Goal: Task Accomplishment & Management: Manage account settings

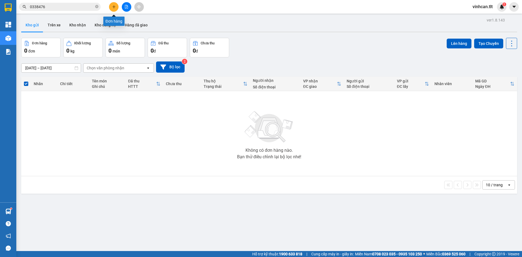
click at [117, 4] on button at bounding box center [114, 7] width 10 height 10
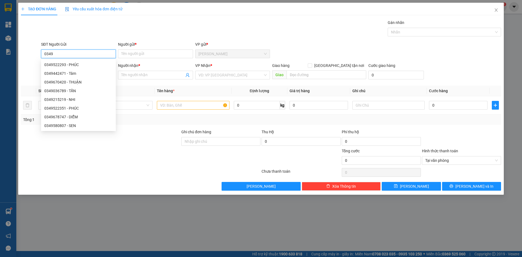
click at [46, 54] on input "0349" at bounding box center [78, 53] width 75 height 9
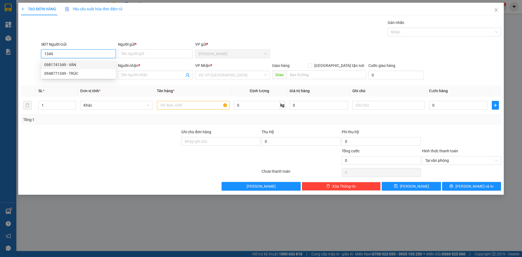
click at [80, 62] on div "0981741349 - VÂN" at bounding box center [78, 64] width 75 height 9
type input "0981741349"
type input "VÂN"
type input "0981741349"
click at [83, 69] on div "SĐT Người Nhận *" at bounding box center [78, 66] width 75 height 8
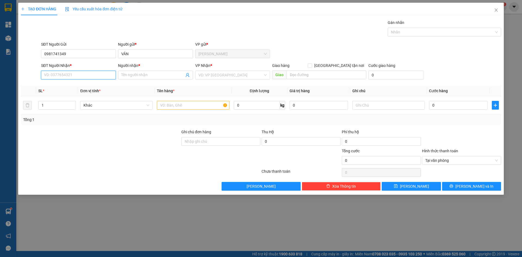
click at [84, 74] on input "SĐT Người Nhận *" at bounding box center [78, 75] width 75 height 9
click at [85, 91] on div "0908288616 - THANH" at bounding box center [78, 94] width 75 height 9
type input "0908288616"
type input "THANH"
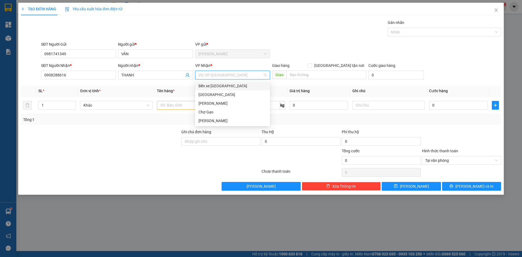
drag, startPoint x: 227, startPoint y: 75, endPoint x: 216, endPoint y: 86, distance: 15.8
click at [227, 75] on input "search" at bounding box center [230, 75] width 64 height 8
click at [207, 95] on div "[GEOGRAPHIC_DATA]" at bounding box center [232, 95] width 68 height 6
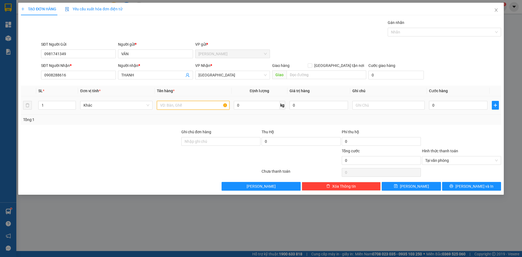
click at [173, 106] on input "text" at bounding box center [193, 105] width 72 height 9
type input "1B XANH"
click at [470, 106] on input "0" at bounding box center [458, 105] width 58 height 9
type input "3"
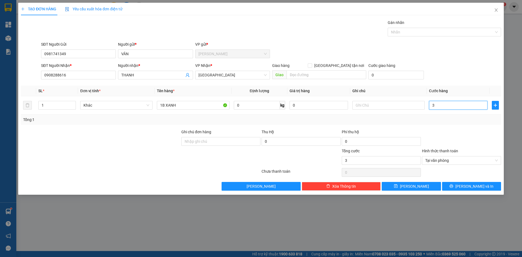
type input "30"
type input "30.000"
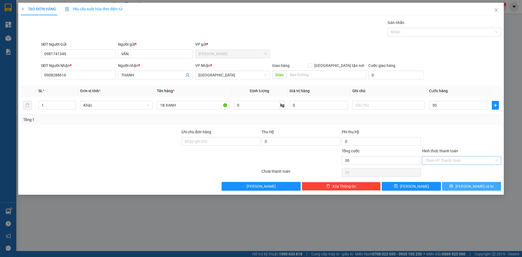
type input "30.000"
click at [481, 188] on span "[PERSON_NAME] và In" at bounding box center [474, 186] width 38 height 6
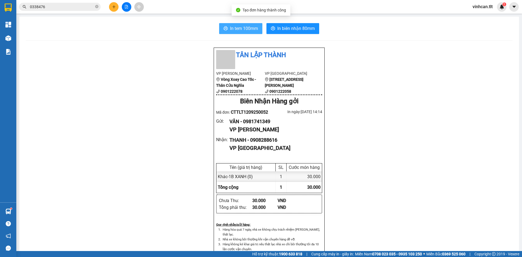
click at [237, 27] on span "In tem 100mm" at bounding box center [244, 28] width 28 height 7
click at [111, 4] on button at bounding box center [114, 7] width 10 height 10
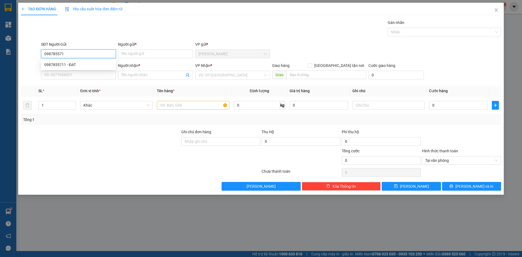
type input "0987855711"
click at [54, 64] on div "0987855711 - ĐẠT" at bounding box center [78, 65] width 68 height 6
type input "ĐẠT"
type input "0987855711"
click at [60, 75] on input "SĐT Người Nhận *" at bounding box center [78, 75] width 75 height 9
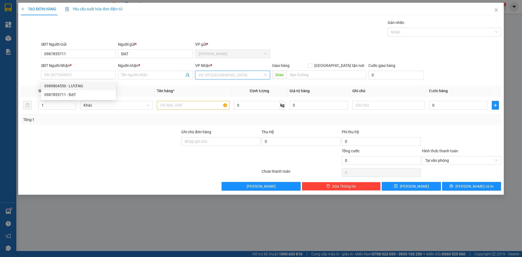
click at [207, 75] on input "search" at bounding box center [230, 75] width 64 height 8
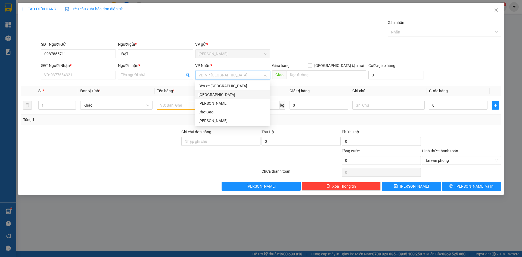
click at [208, 95] on div "[GEOGRAPHIC_DATA]" at bounding box center [232, 95] width 68 height 6
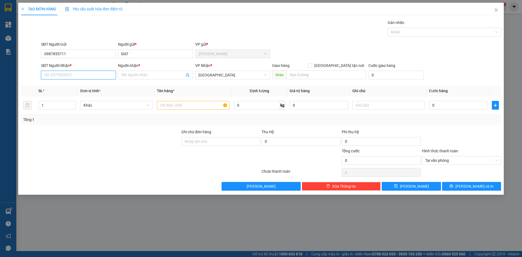
click at [93, 76] on input "SĐT Người Nhận *" at bounding box center [78, 75] width 75 height 9
type input "0333494771"
click at [82, 86] on div "0333494771 - NGÂN" at bounding box center [78, 86] width 68 height 6
type input "NGÂN"
type input "0333494771"
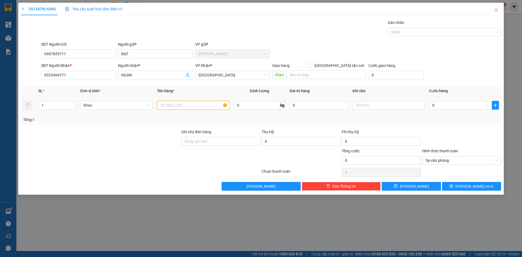
click at [185, 109] on input "text" at bounding box center [193, 105] width 72 height 9
type input "1HNP"
click at [441, 108] on input "0" at bounding box center [458, 105] width 58 height 9
type input "2"
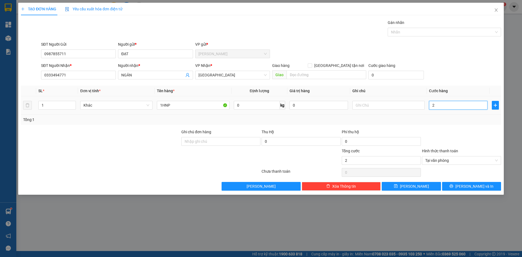
type input "20"
type input "20.000"
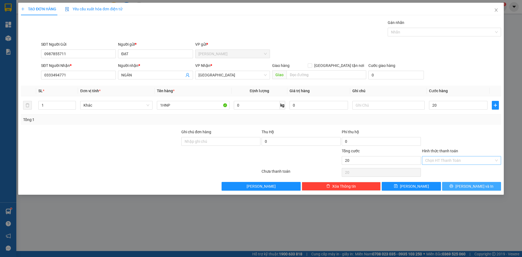
type input "20.000"
drag, startPoint x: 495, startPoint y: 186, endPoint x: 478, endPoint y: 170, distance: 23.2
click at [495, 186] on button "[PERSON_NAME] và In" at bounding box center [471, 186] width 59 height 9
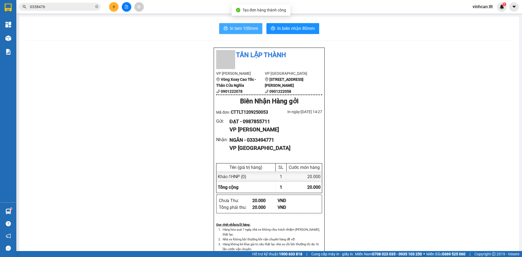
click at [249, 30] on span "In tem 100mm" at bounding box center [244, 28] width 28 height 7
click at [280, 30] on span "In biên nhận 80mm" at bounding box center [295, 28] width 37 height 7
click at [109, 6] on button at bounding box center [114, 7] width 10 height 10
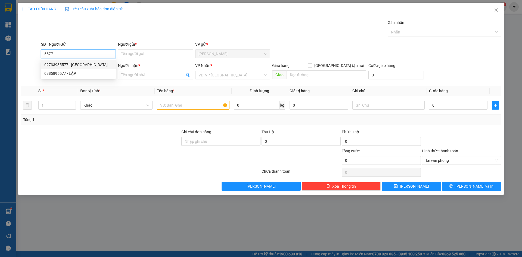
click at [77, 66] on div "02733935577 - [GEOGRAPHIC_DATA]" at bounding box center [78, 65] width 68 height 6
type input "02733935577"
type input "NK MỸ NHA"
type input "02733935577"
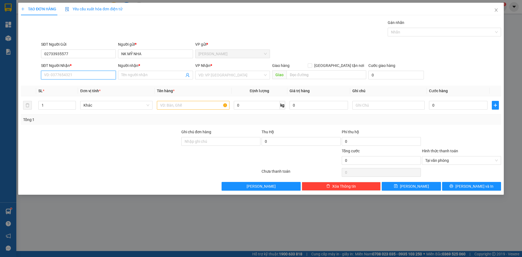
click at [77, 77] on input "SĐT Người Nhận *" at bounding box center [78, 75] width 75 height 9
click at [84, 83] on div "0901790368 - PRO DENTAL LAB" at bounding box center [78, 86] width 68 height 6
type input "0901790368"
type input "PRO DENTAL LAB"
click at [207, 77] on input "search" at bounding box center [230, 75] width 64 height 8
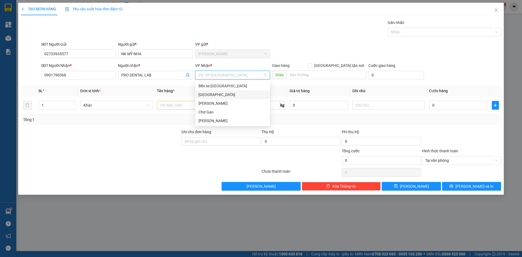
click at [205, 94] on div "[GEOGRAPHIC_DATA]" at bounding box center [232, 95] width 68 height 6
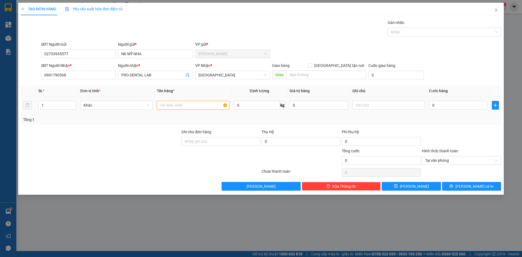
click at [194, 107] on input "text" at bounding box center [193, 105] width 72 height 9
type input "1HNP"
click at [448, 107] on input "0" at bounding box center [458, 105] width 58 height 9
type input "2"
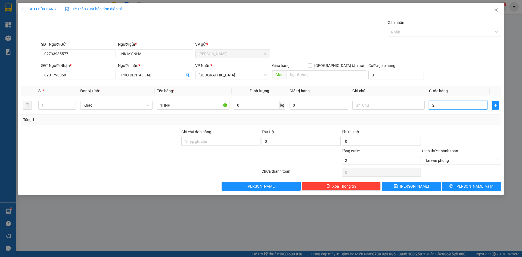
type input "20"
type input "20.000"
click at [484, 183] on button "[PERSON_NAME] và In" at bounding box center [471, 186] width 59 height 9
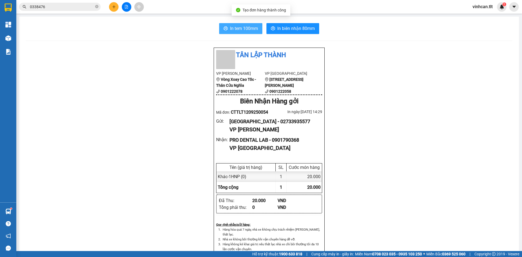
click at [230, 31] on button "In tem 100mm" at bounding box center [240, 28] width 43 height 11
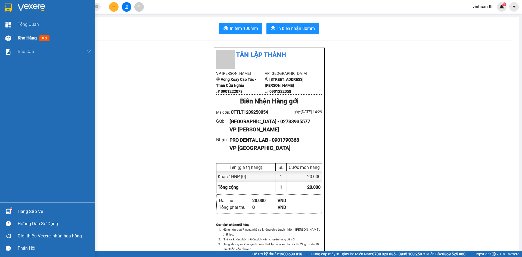
click at [11, 39] on img at bounding box center [8, 38] width 6 height 6
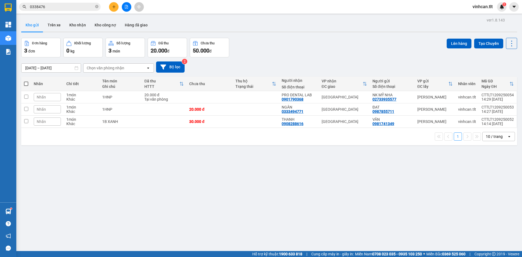
click at [22, 82] on th at bounding box center [26, 84] width 10 height 14
click at [24, 83] on th at bounding box center [26, 84] width 10 height 14
drag, startPoint x: 25, startPoint y: 83, endPoint x: 68, endPoint y: 72, distance: 44.3
click at [26, 83] on span at bounding box center [26, 84] width 4 height 4
click at [26, 81] on input "checkbox" at bounding box center [26, 81] width 0 height 0
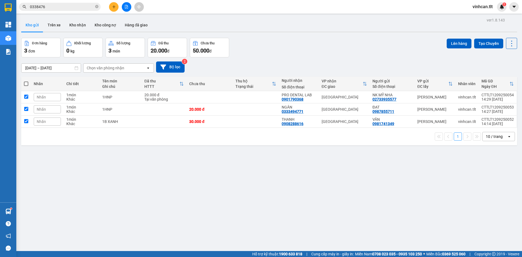
checkbox input "true"
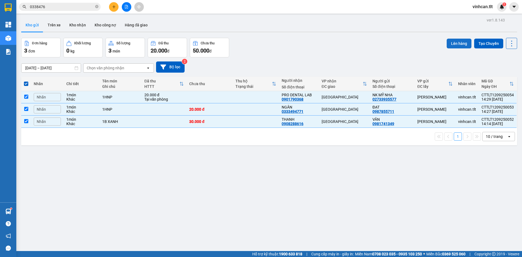
click at [449, 42] on button "Lên hàng" at bounding box center [458, 44] width 25 height 10
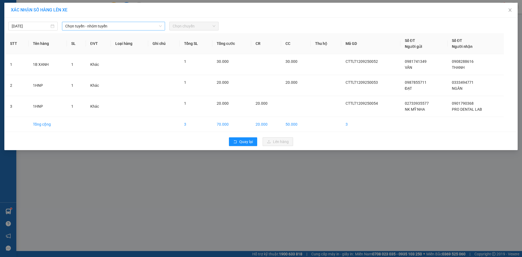
click at [90, 23] on span "Chọn tuyến - nhóm tuyến" at bounding box center [113, 26] width 96 height 8
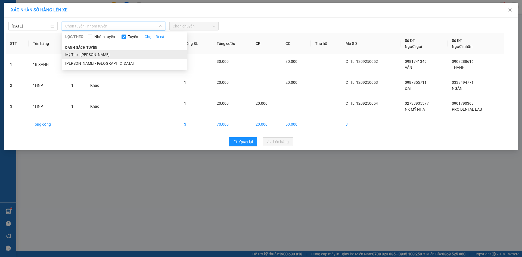
click at [92, 54] on li "Mỹ Tho - [PERSON_NAME]" at bounding box center [124, 54] width 125 height 9
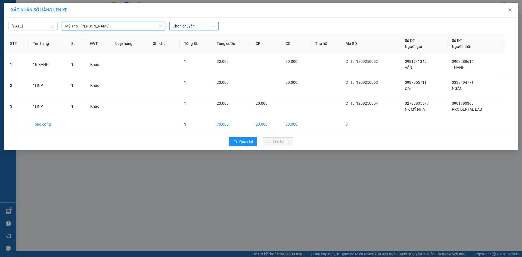
click at [189, 24] on span "Chọn chuyến" at bounding box center [194, 26] width 43 height 8
click at [188, 25] on input "316" at bounding box center [192, 26] width 39 height 8
type input "1405"
click at [199, 44] on div "Thêm chuyến " 14:05 "" at bounding box center [198, 45] width 58 height 9
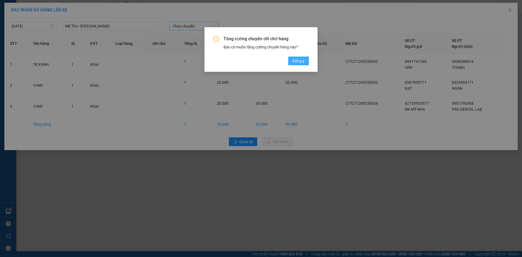
click at [299, 60] on span "Đồng ý" at bounding box center [298, 61] width 12 height 6
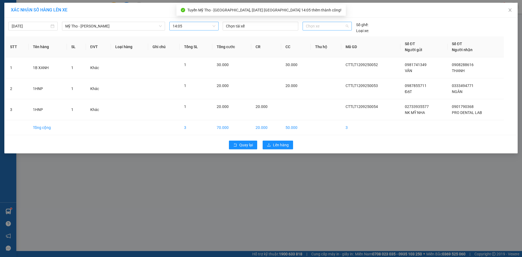
click at [312, 26] on span "Chọn xe" at bounding box center [327, 26] width 42 height 8
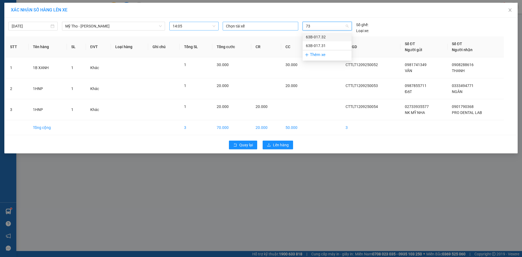
type input "7"
type input "63H"
click at [322, 92] on div "Thêm xe" at bounding box center [326, 90] width 49 height 10
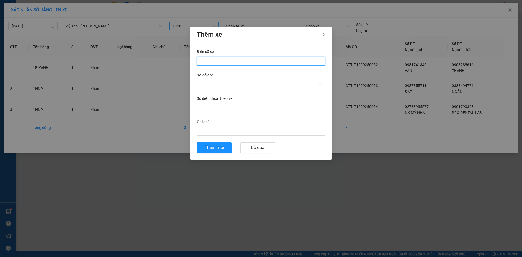
click at [230, 57] on input "Biển số xe" at bounding box center [261, 61] width 128 height 9
type input "63H-7316"
click at [242, 82] on input "Sơ đồ ghế" at bounding box center [259, 84] width 118 height 8
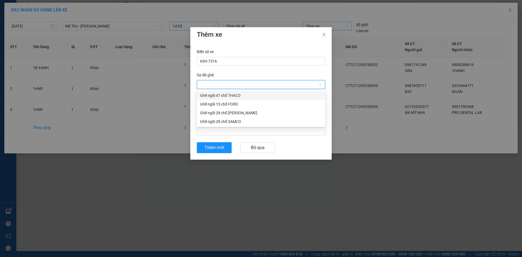
click at [231, 93] on div "Ghế ngồi 47 chỗ THACO" at bounding box center [261, 95] width 122 height 6
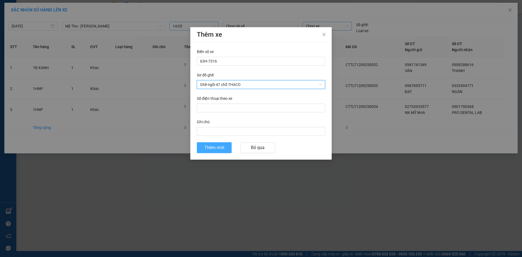
click at [212, 146] on span "Thêm mới" at bounding box center [214, 147] width 20 height 7
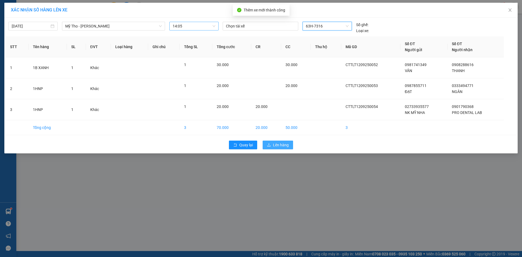
click at [279, 143] on span "Lên hàng" at bounding box center [281, 145] width 16 height 6
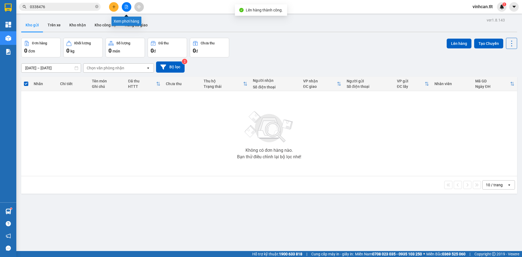
click at [125, 6] on icon "file-add" at bounding box center [126, 7] width 3 height 4
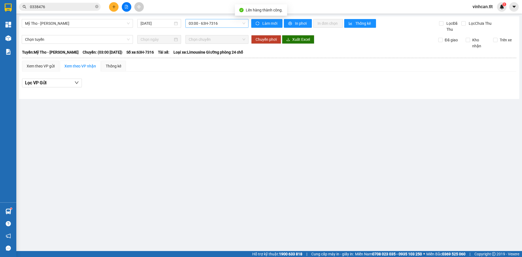
click at [217, 27] on span "03:00 - 63H-7316" at bounding box center [217, 23] width 57 height 8
type input "1405"
click at [220, 36] on div "14:05 (TC) - 63H-7316" at bounding box center [210, 34] width 42 height 6
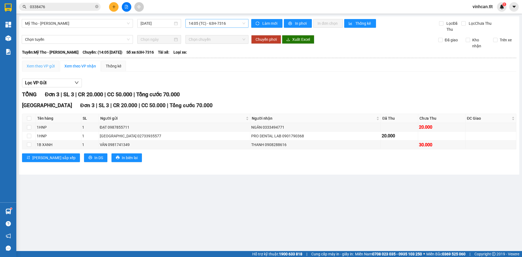
click at [30, 62] on div "Xem theo VP gửi" at bounding box center [40, 66] width 37 height 11
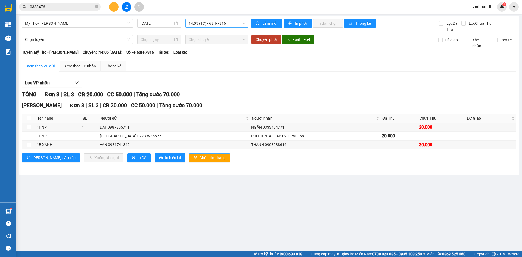
click at [199, 156] on span "Chốt phơi hàng" at bounding box center [212, 158] width 26 height 6
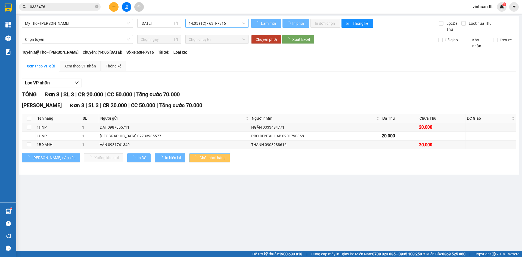
click at [199, 156] on span "Chốt phơi hàng" at bounding box center [212, 158] width 26 height 6
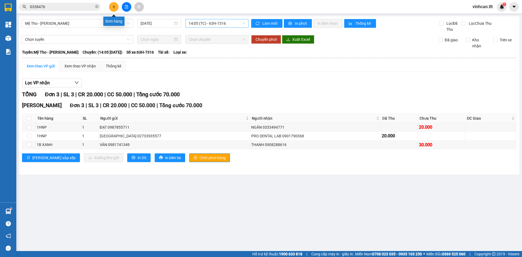
click at [114, 5] on icon "plus" at bounding box center [114, 7] width 4 height 4
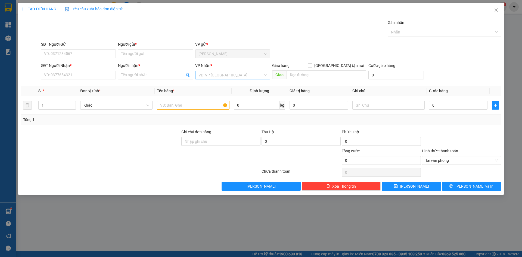
click at [211, 74] on input "search" at bounding box center [230, 75] width 64 height 8
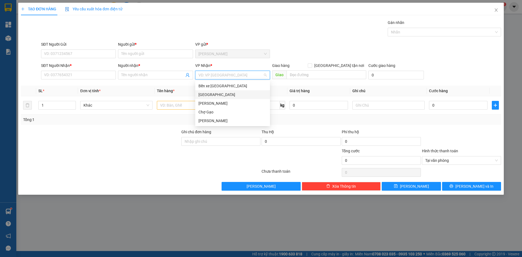
click at [204, 94] on div "[GEOGRAPHIC_DATA]" at bounding box center [232, 95] width 68 height 6
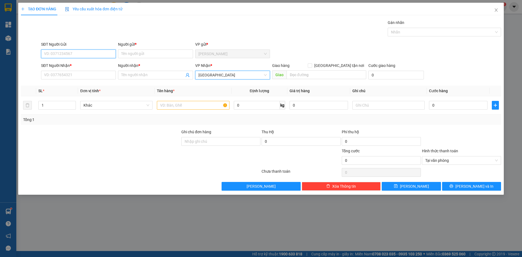
click at [76, 54] on input "SĐT Người Gửi" at bounding box center [78, 53] width 75 height 9
type input "0333306195"
click at [82, 66] on div "0333306195 - ABẢO" at bounding box center [78, 65] width 68 height 6
type input "ABẢO"
type input "0333306195"
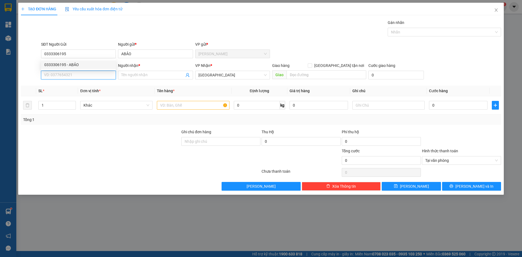
click at [81, 74] on input "SĐT Người Nhận *" at bounding box center [78, 75] width 75 height 9
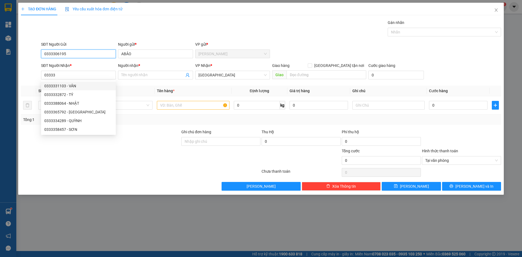
click at [74, 56] on input "0333306195" at bounding box center [78, 53] width 75 height 9
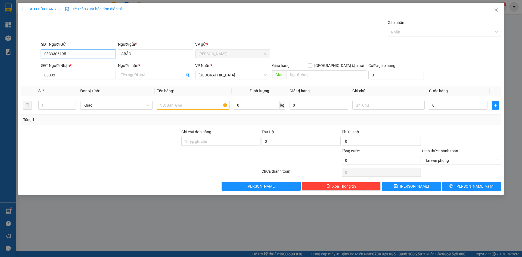
click at [74, 55] on input "0333306195" at bounding box center [78, 53] width 75 height 9
click at [75, 77] on input "03333" at bounding box center [78, 75] width 75 height 9
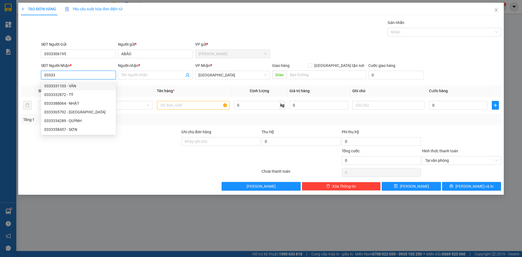
paste input "06195"
type input "0333306195"
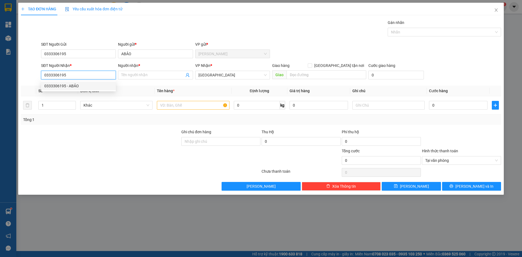
click at [92, 83] on div "0333306195 - ABẢO" at bounding box center [78, 86] width 68 height 6
type input "ABẢO"
type input "0333306195"
click at [206, 107] on input "text" at bounding box center [193, 105] width 72 height 9
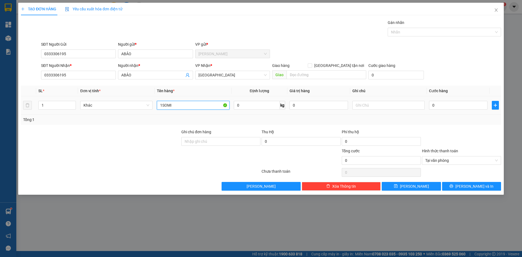
type input "1SOMI"
click at [458, 98] on td "0" at bounding box center [458, 105] width 63 height 18
drag, startPoint x: 458, startPoint y: 104, endPoint x: 455, endPoint y: 103, distance: 3.4
click at [457, 104] on input "0" at bounding box center [458, 105] width 58 height 9
type input "2"
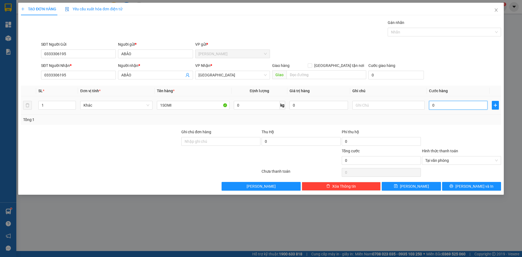
type input "2"
type input "20"
type input "20.000"
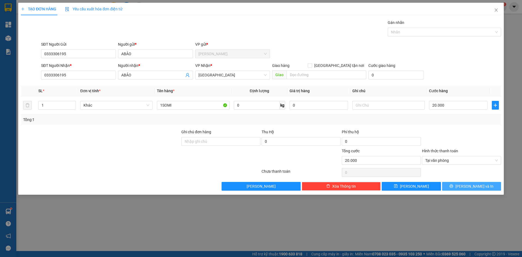
click at [472, 184] on span "[PERSON_NAME] và In" at bounding box center [474, 186] width 38 height 6
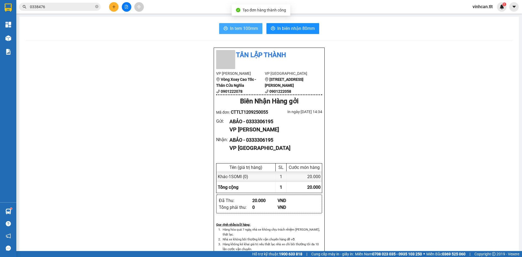
click at [242, 32] on button "In tem 100mm" at bounding box center [240, 28] width 43 height 11
click at [108, 8] on div at bounding box center [126, 7] width 41 height 10
click at [112, 10] on button at bounding box center [114, 7] width 10 height 10
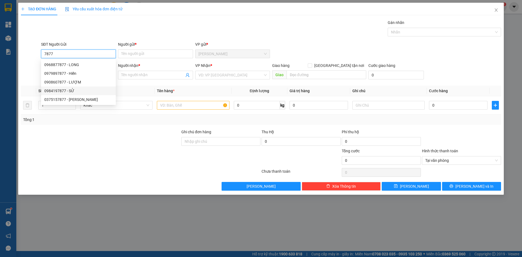
click at [74, 88] on div "0984197877 - SỬ" at bounding box center [78, 91] width 68 height 6
type input "0984197877"
type input "SỬ"
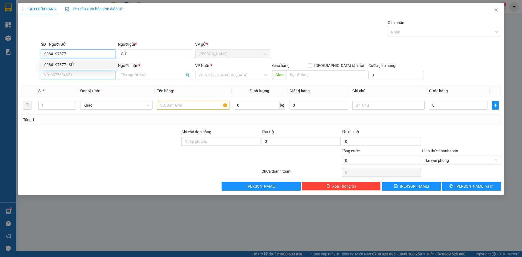
type input "0984197877"
click at [81, 71] on input "SĐT Người Nhận *" at bounding box center [78, 75] width 75 height 9
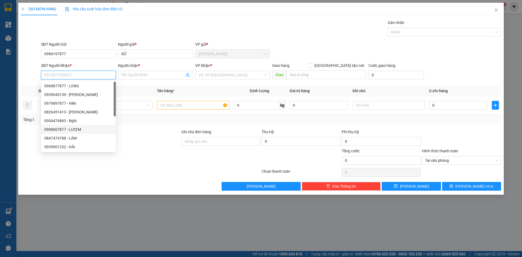
drag, startPoint x: 79, startPoint y: 127, endPoint x: 87, endPoint y: 118, distance: 12.3
click at [80, 127] on div "0908607877 - LƯỢM" at bounding box center [78, 129] width 68 height 6
type input "0908607877"
type input "LƯỢM"
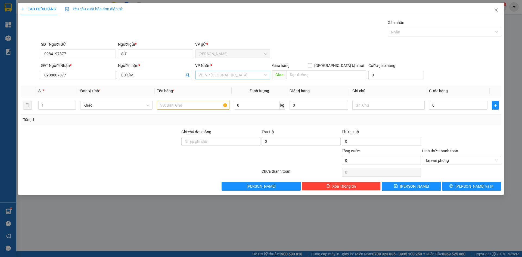
click at [202, 76] on input "search" at bounding box center [230, 75] width 64 height 8
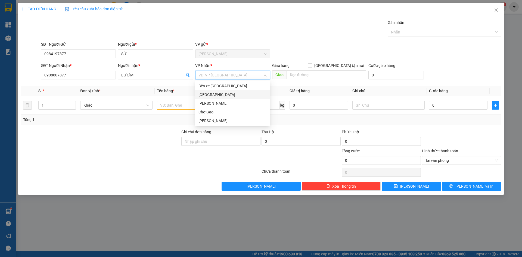
click at [206, 95] on div "[GEOGRAPHIC_DATA]" at bounding box center [232, 95] width 68 height 6
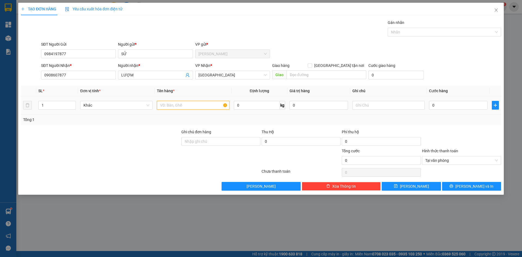
click at [173, 106] on input "text" at bounding box center [193, 105] width 72 height 9
paste input "Ư"
paste input "ỨNG"
type input "1TNP-TRỨNG"
click at [449, 105] on input "0" at bounding box center [458, 105] width 58 height 9
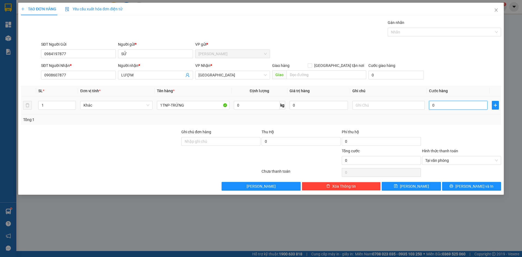
type input "3"
type input "30"
type input "30.000"
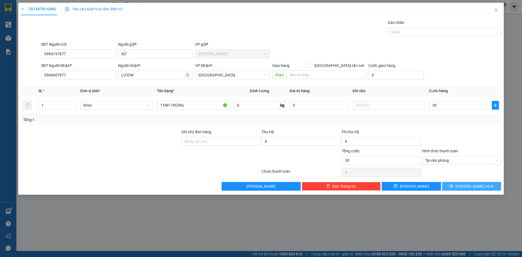
type input "30.000"
click at [493, 183] on button "[PERSON_NAME] và In" at bounding box center [471, 186] width 59 height 9
click at [244, 71] on div "[GEOGRAPHIC_DATA]" at bounding box center [232, 75] width 75 height 9
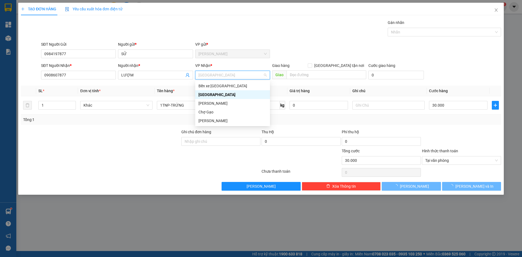
drag, startPoint x: 244, startPoint y: 70, endPoint x: 311, endPoint y: 37, distance: 74.7
click at [311, 37] on div "Gán nhãn Nhãn" at bounding box center [271, 29] width 462 height 19
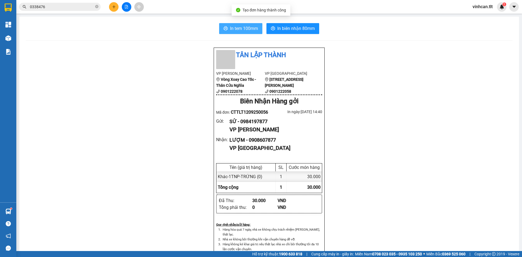
click at [235, 32] on span "In tem 100mm" at bounding box center [244, 28] width 28 height 7
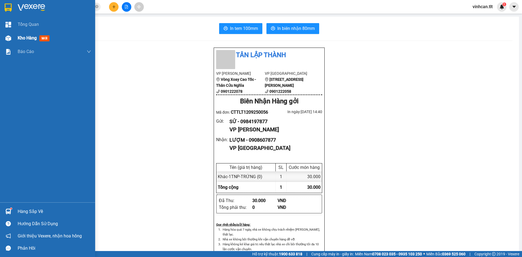
click at [1, 34] on div "Kho hàng mới" at bounding box center [47, 38] width 95 height 14
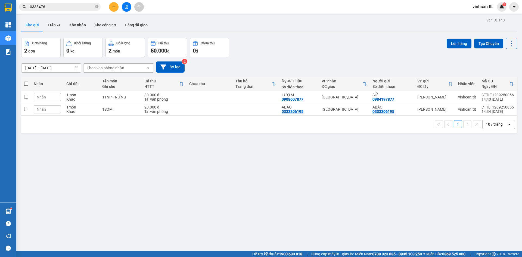
click at [26, 85] on span at bounding box center [26, 84] width 4 height 4
click at [26, 81] on input "checkbox" at bounding box center [26, 81] width 0 height 0
checkbox input "true"
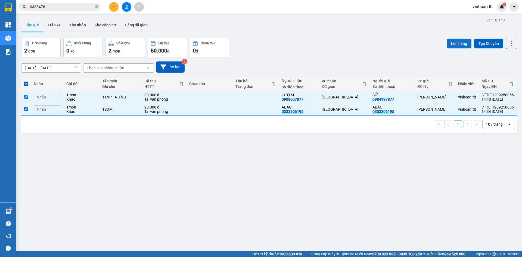
click at [449, 42] on button "Lên hàng" at bounding box center [458, 44] width 25 height 10
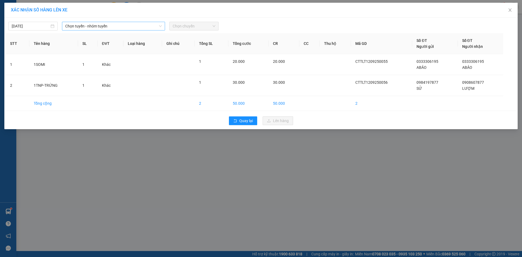
click at [118, 29] on span "Chọn tuyến - nhóm tuyến" at bounding box center [113, 26] width 96 height 8
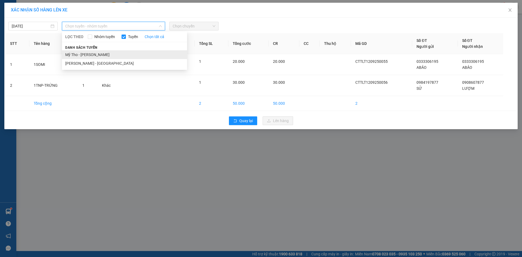
click at [86, 51] on li "Mỹ Tho - [PERSON_NAME]" at bounding box center [124, 54] width 125 height 9
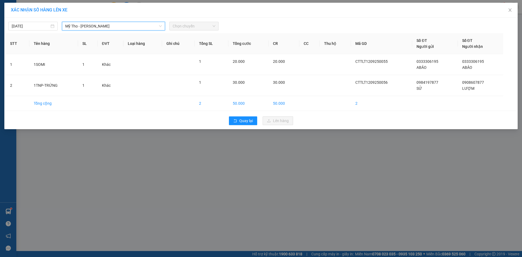
click at [205, 26] on span "Chọn chuyến" at bounding box center [194, 26] width 43 height 8
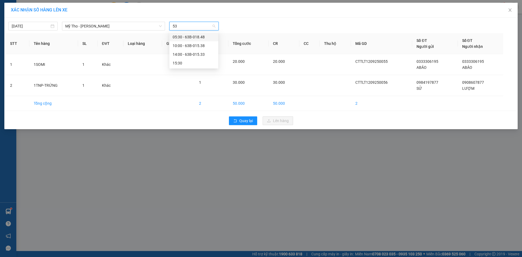
type input "533"
click at [199, 36] on div "14:00 - 63B-015.33" at bounding box center [194, 37] width 42 height 6
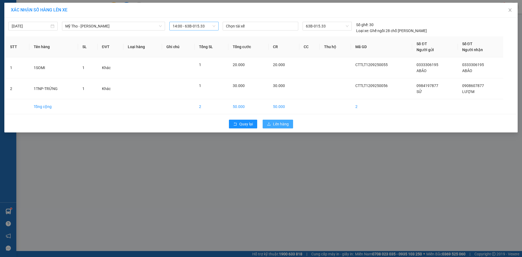
click at [277, 122] on span "Lên hàng" at bounding box center [281, 124] width 16 height 6
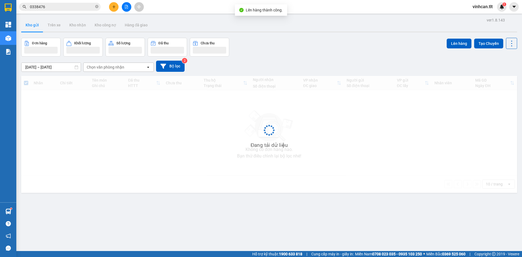
click at [129, 7] on button at bounding box center [127, 7] width 10 height 10
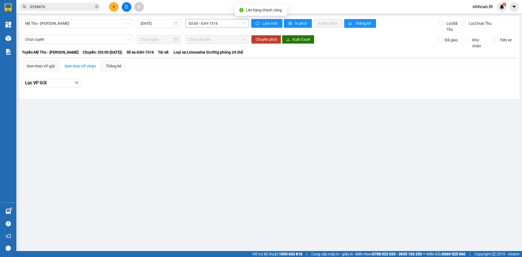
click at [190, 21] on span "03:00 - 63H-7316" at bounding box center [217, 23] width 57 height 8
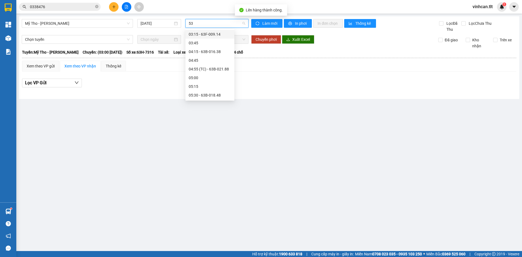
type input "533"
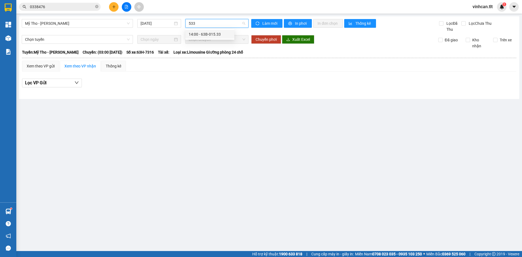
click at [201, 32] on div "14:00 - 63B-015.33" at bounding box center [210, 34] width 42 height 6
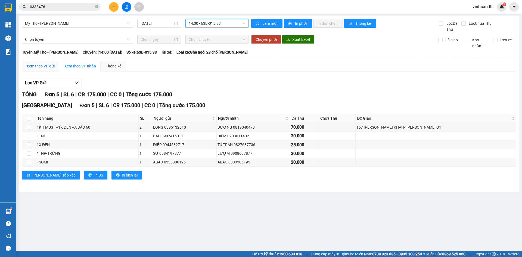
click at [46, 65] on div "Xem theo VP gửi" at bounding box center [41, 66] width 28 height 6
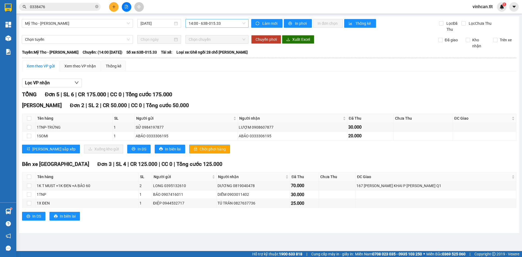
click at [199, 151] on span "Chốt phơi hàng" at bounding box center [212, 149] width 26 height 6
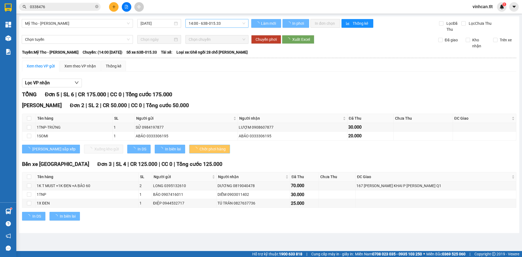
click at [199, 151] on span "Chốt phơi hàng" at bounding box center [212, 149] width 26 height 6
drag, startPoint x: 191, startPoint y: 151, endPoint x: 146, endPoint y: 83, distance: 81.6
click at [199, 151] on span "Chốt phơi hàng" at bounding box center [212, 149] width 26 height 6
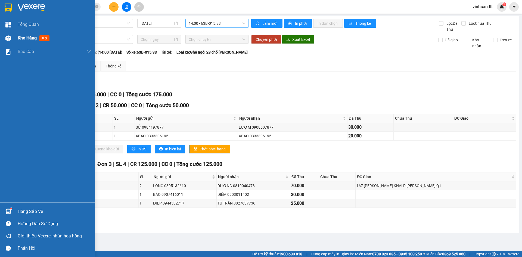
click at [2, 37] on div "Kho hàng mới" at bounding box center [47, 38] width 95 height 14
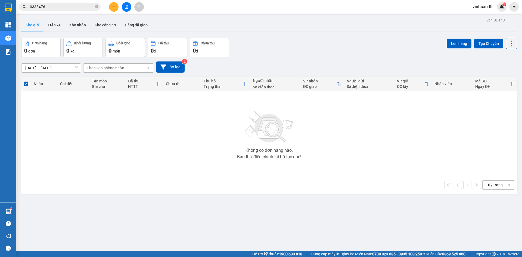
click at [115, 7] on icon "plus" at bounding box center [114, 7] width 4 height 4
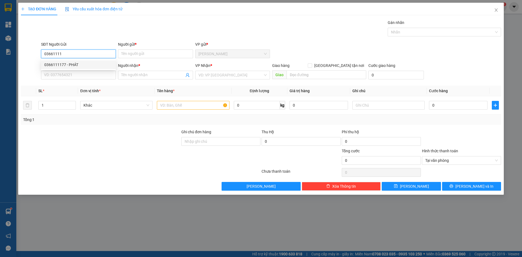
click at [85, 64] on div "0366111177 - PHÁT" at bounding box center [78, 65] width 68 height 6
type input "0366111177"
type input "PHÁT"
type input "0366111177"
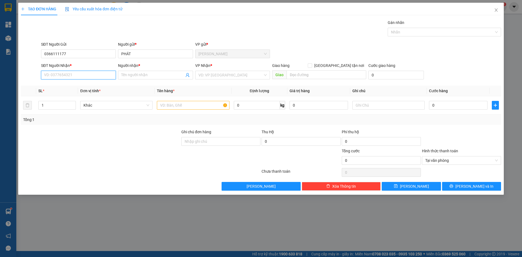
click at [82, 77] on input "SĐT Người Nhận *" at bounding box center [78, 75] width 75 height 9
click at [80, 84] on div "0779565118 - THÁI" at bounding box center [78, 86] width 68 height 6
type input "0779565118"
type input "THÁI"
click at [233, 74] on input "search" at bounding box center [230, 75] width 64 height 8
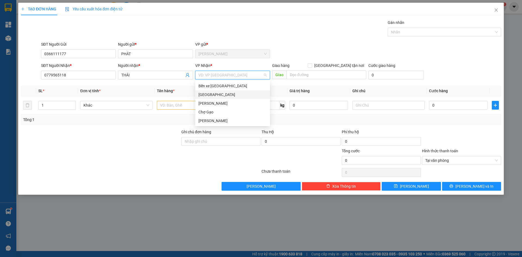
click at [207, 94] on div "[GEOGRAPHIC_DATA]" at bounding box center [232, 95] width 68 height 6
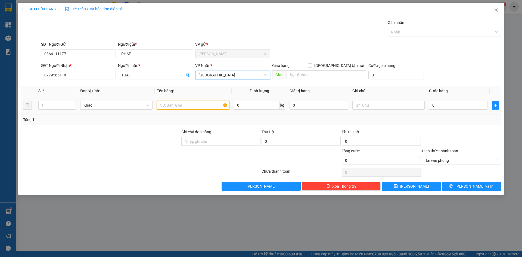
click at [190, 107] on input "text" at bounding box center [193, 105] width 72 height 9
type input "1SOMI"
click at [450, 107] on input "0" at bounding box center [458, 105] width 58 height 9
type input "2"
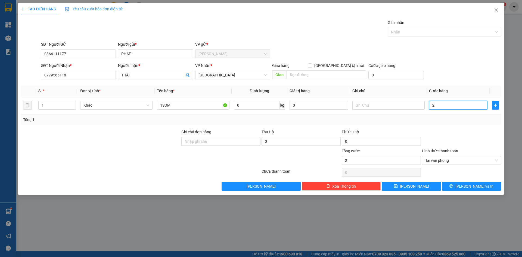
type input "20"
type input "20.000"
click at [489, 186] on button "[PERSON_NAME] và In" at bounding box center [471, 186] width 59 height 9
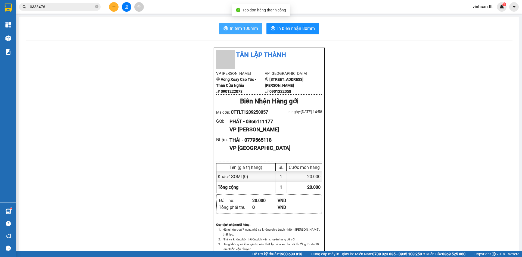
click at [236, 26] on span "In tem 100mm" at bounding box center [244, 28] width 28 height 7
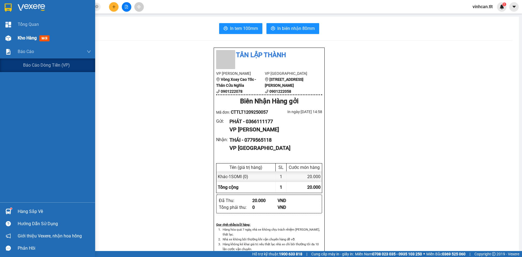
click at [31, 37] on span "Kho hàng" at bounding box center [27, 37] width 19 height 5
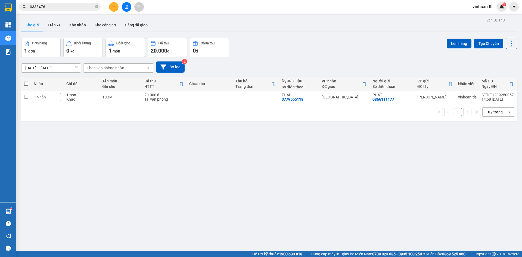
click at [27, 84] on span at bounding box center [26, 84] width 4 height 4
click at [26, 81] on input "checkbox" at bounding box center [26, 81] width 0 height 0
checkbox input "true"
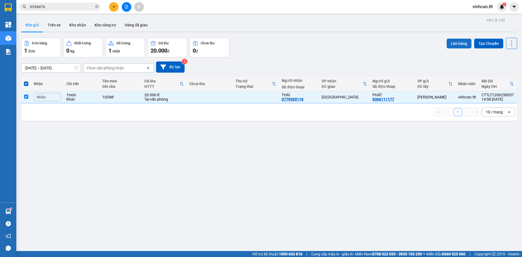
click at [458, 41] on button "Lên hàng" at bounding box center [458, 44] width 25 height 10
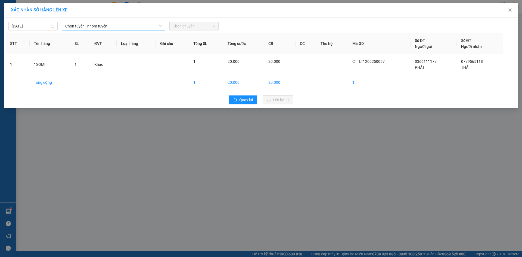
click at [105, 30] on span "Chọn tuyến - nhóm tuyến" at bounding box center [113, 26] width 96 height 8
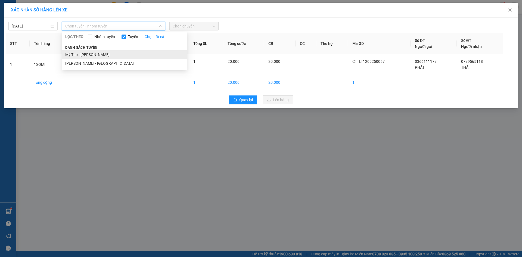
click at [98, 54] on li "Mỹ Tho - [PERSON_NAME]" at bounding box center [124, 54] width 125 height 9
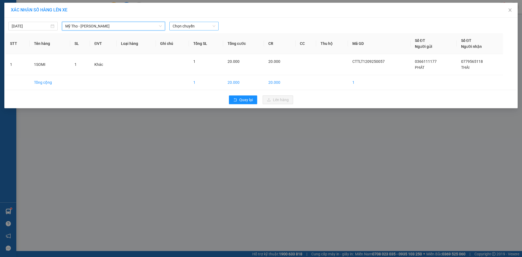
click at [205, 30] on span "Chọn chuyến" at bounding box center [194, 26] width 43 height 8
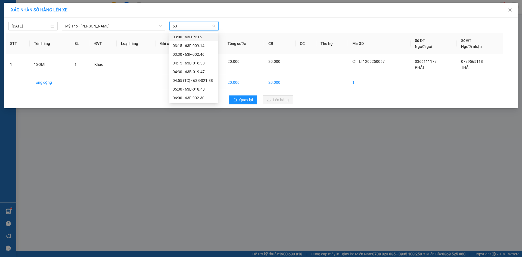
type input "637"
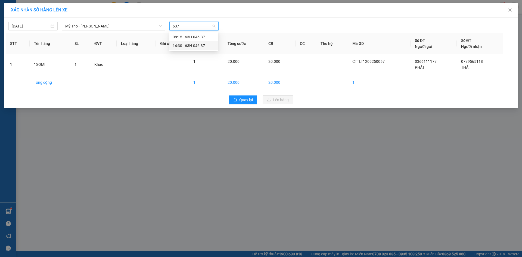
click at [199, 48] on div "14:30 - 63H-046.37" at bounding box center [194, 46] width 42 height 6
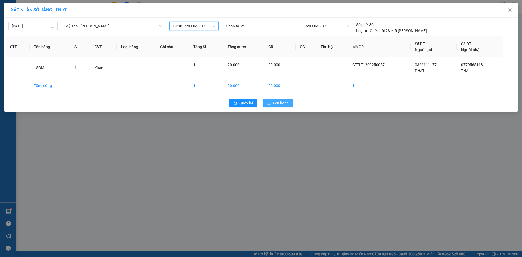
click at [274, 101] on span "Lên hàng" at bounding box center [281, 103] width 16 height 6
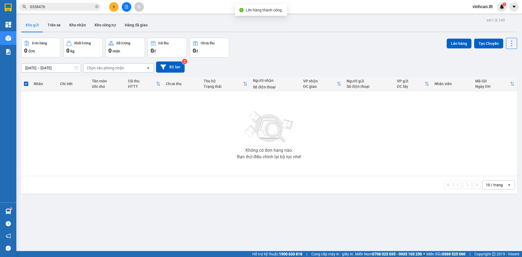
click at [126, 6] on icon "file-add" at bounding box center [126, 7] width 4 height 4
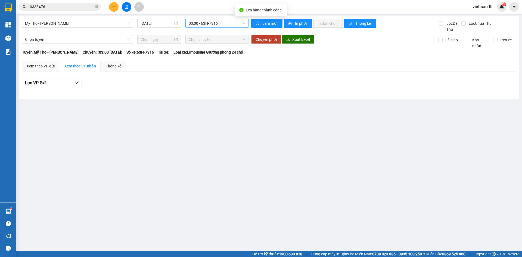
click at [190, 23] on span "03:00 - 63H-7316" at bounding box center [217, 23] width 57 height 8
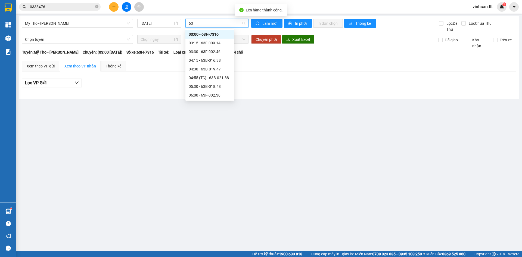
type input "637"
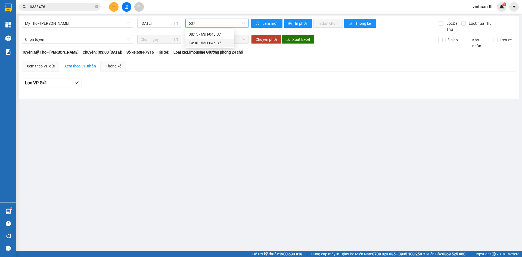
click at [199, 42] on div "14:30 - 63H-046.37" at bounding box center [210, 43] width 42 height 6
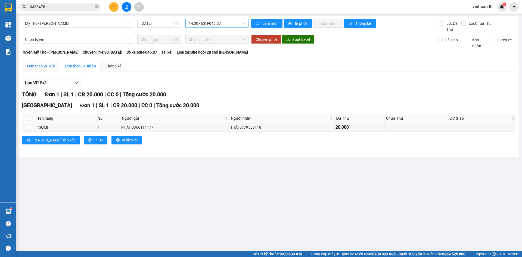
click at [45, 65] on div "Xem theo VP gửi" at bounding box center [41, 66] width 28 height 6
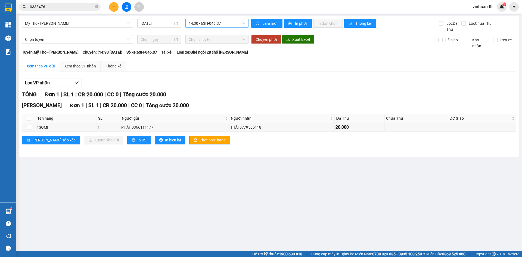
click at [189, 134] on div "Cao Tốc Đơn 1 | SL 1 | CR 20.000 | CC 0 | Tổng cước 20.000 Tên hàng SL Người gử…" at bounding box center [269, 124] width 494 height 47
click at [199, 138] on span "Chốt phơi hàng" at bounding box center [212, 140] width 26 height 6
click at [114, 2] on button at bounding box center [114, 7] width 10 height 10
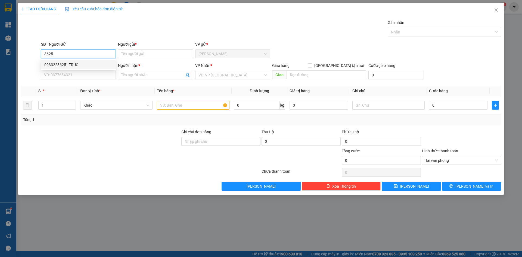
click at [73, 66] on div "0933223625 - TRÚC" at bounding box center [78, 65] width 68 height 6
type input "0933223625"
type input "TRÚC"
type input "0933223625"
click at [79, 77] on input "SĐT Người Nhận *" at bounding box center [78, 75] width 75 height 9
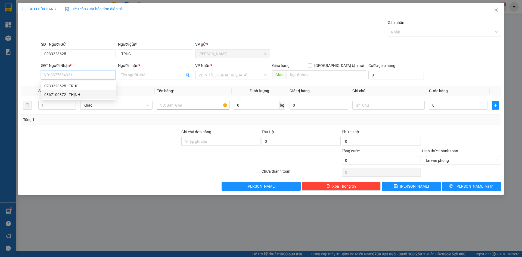
click at [82, 93] on div "0867100372 - THỊNH" at bounding box center [78, 95] width 68 height 6
type input "0867100372"
type input "THỊNH"
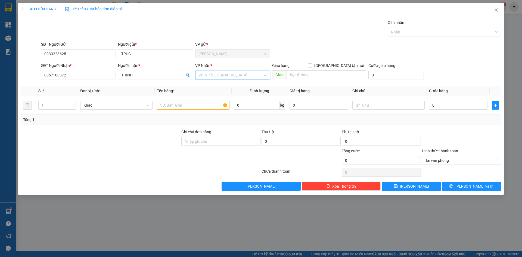
click at [206, 78] on input "search" at bounding box center [230, 75] width 64 height 8
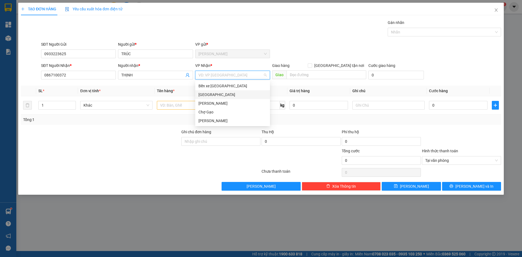
click at [205, 94] on div "[GEOGRAPHIC_DATA]" at bounding box center [232, 95] width 68 height 6
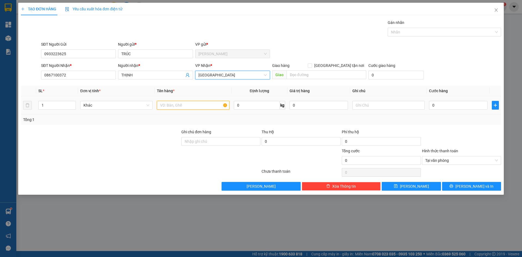
click at [187, 104] on input "text" at bounding box center [193, 105] width 72 height 9
type input "1TX"
click at [446, 106] on input "0" at bounding box center [458, 105] width 58 height 9
type input "3"
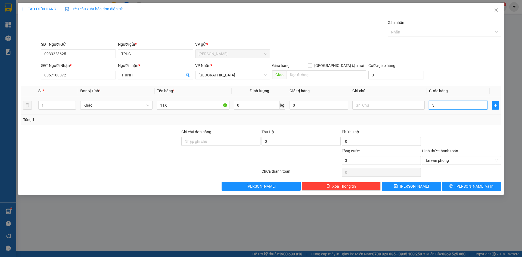
type input "30"
type input "30.000"
click at [479, 184] on span "[PERSON_NAME] và In" at bounding box center [474, 186] width 38 height 6
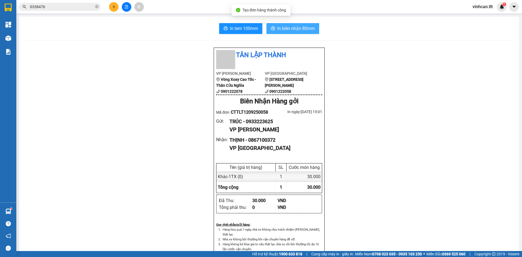
click at [302, 31] on span "In biên nhận 80mm" at bounding box center [295, 28] width 37 height 7
click at [234, 24] on button "In tem 100mm" at bounding box center [240, 28] width 43 height 11
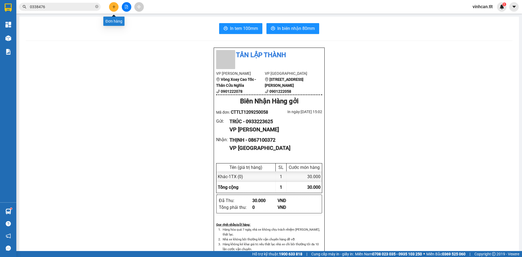
click at [116, 6] on button at bounding box center [114, 7] width 10 height 10
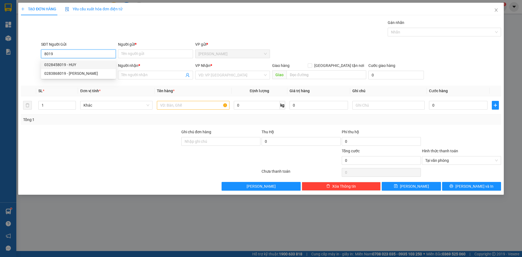
click at [68, 65] on div "0328458019 - HUY" at bounding box center [78, 65] width 68 height 6
type input "0328458019"
type input "HUY"
type input "0328458019"
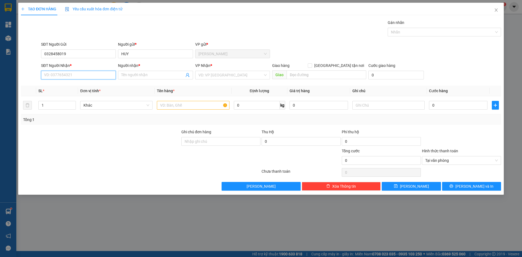
click at [71, 73] on input "SĐT Người Nhận *" at bounding box center [78, 75] width 75 height 9
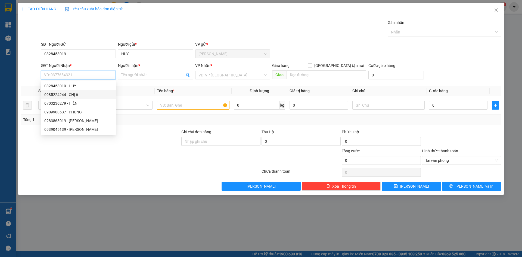
click at [75, 94] on div "0985224244 - CHỊ 6" at bounding box center [78, 95] width 68 height 6
type input "0985224244"
type input "CHỊ 6"
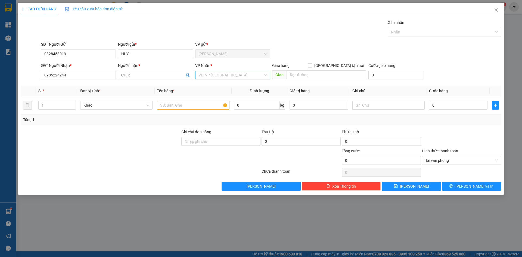
click at [221, 75] on input "search" at bounding box center [230, 75] width 64 height 8
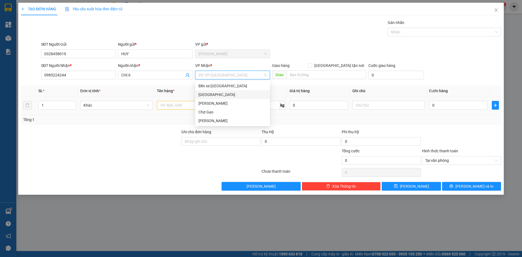
drag, startPoint x: 210, startPoint y: 95, endPoint x: 186, endPoint y: 104, distance: 25.8
click at [209, 95] on div "[GEOGRAPHIC_DATA]" at bounding box center [232, 95] width 68 height 6
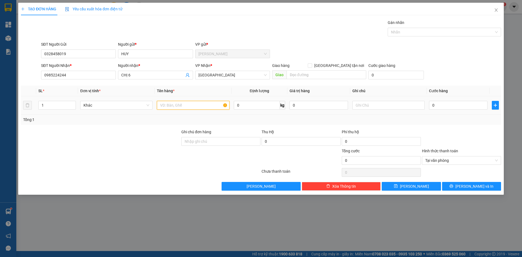
click at [174, 105] on input "text" at bounding box center [193, 105] width 72 height 9
type input "1TX"
type input "4"
type input "40"
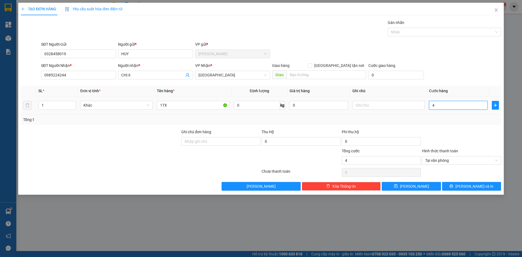
type input "40"
type input "40.000"
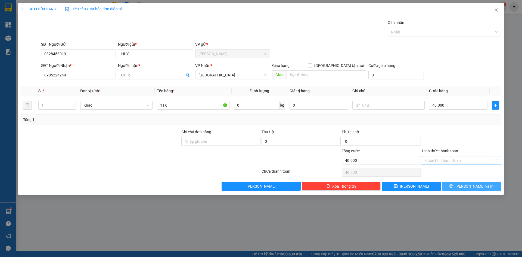
drag, startPoint x: 488, startPoint y: 185, endPoint x: 447, endPoint y: 147, distance: 55.7
click at [488, 185] on button "[PERSON_NAME] và In" at bounding box center [471, 186] width 59 height 9
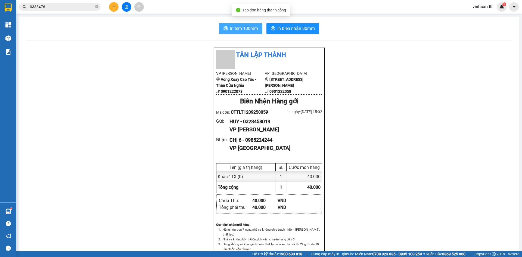
click at [234, 31] on span "In tem 100mm" at bounding box center [244, 28] width 28 height 7
click at [112, 6] on icon "plus" at bounding box center [114, 7] width 4 height 4
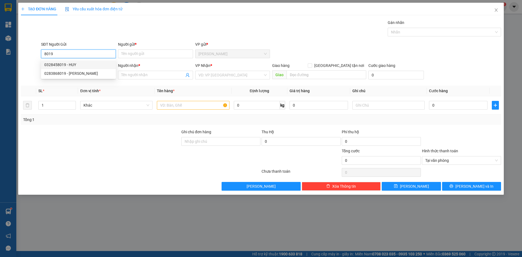
drag, startPoint x: 68, startPoint y: 64, endPoint x: 73, endPoint y: 69, distance: 6.7
click at [68, 64] on div "0328458019 - HUY" at bounding box center [78, 65] width 68 height 6
type input "0328458019"
type input "HUY"
type input "0328458019"
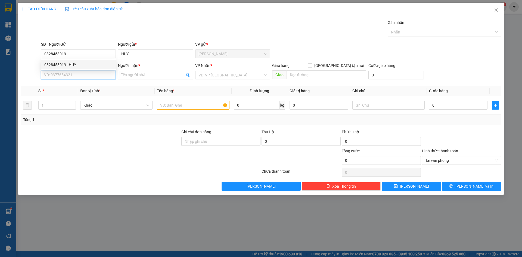
click at [74, 77] on input "SĐT Người Nhận *" at bounding box center [78, 75] width 75 height 9
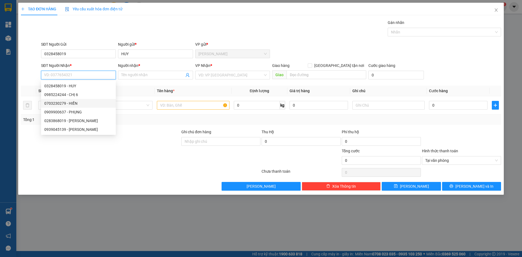
click at [75, 104] on div "0703230279 - HIỀN" at bounding box center [78, 103] width 68 height 6
type input "0703230279"
type input "HIỀN"
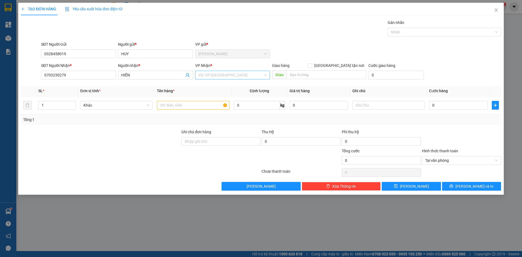
click at [220, 76] on input "search" at bounding box center [230, 75] width 64 height 8
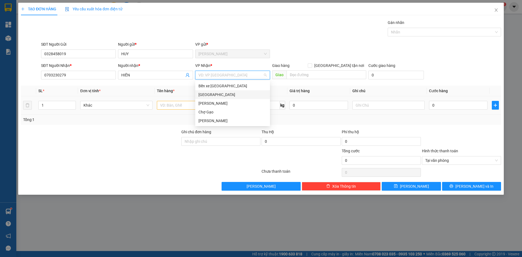
drag, startPoint x: 209, startPoint y: 95, endPoint x: 187, endPoint y: 102, distance: 23.3
click at [208, 96] on div "[GEOGRAPHIC_DATA]" at bounding box center [232, 95] width 68 height 6
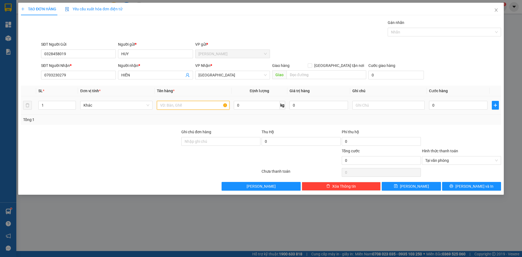
click at [176, 105] on input "text" at bounding box center [193, 105] width 72 height 9
type input "1TX"
click at [434, 104] on input "0" at bounding box center [458, 105] width 58 height 9
type input "4"
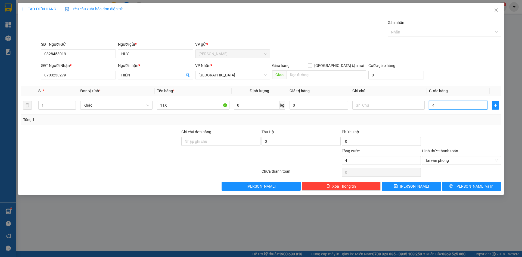
type input "40"
click at [496, 158] on span "Tại văn phòng" at bounding box center [461, 160] width 73 height 8
type input "40.000"
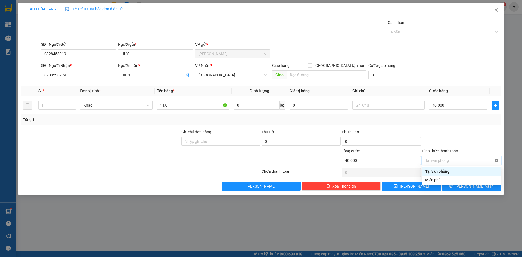
type input "40.000"
click at [470, 131] on div at bounding box center [461, 138] width 80 height 19
drag, startPoint x: 475, startPoint y: 188, endPoint x: 472, endPoint y: 182, distance: 6.6
click at [475, 188] on span "[PERSON_NAME] và In" at bounding box center [474, 186] width 38 height 6
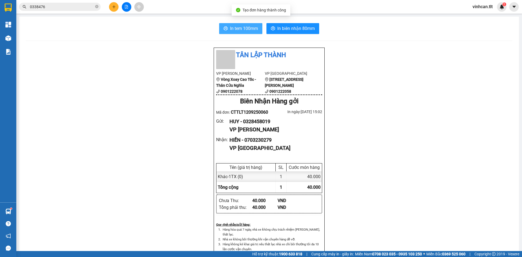
click at [219, 27] on button "In tem 100mm" at bounding box center [240, 28] width 43 height 11
click at [112, 7] on icon "plus" at bounding box center [114, 7] width 4 height 4
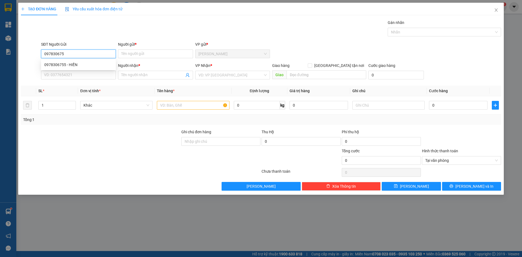
type input "0978306755"
click at [75, 63] on div "0978306755 - HIỀN" at bounding box center [78, 65] width 68 height 6
type input "HIỀN"
type input "0978306755"
click at [76, 76] on input "SĐT Người Nhận *" at bounding box center [78, 75] width 75 height 9
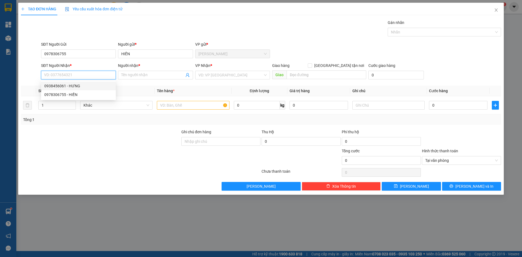
click at [79, 84] on div "0938456061 - HƯNG" at bounding box center [78, 86] width 68 height 6
type input "0938456061"
type input "HƯNG"
click at [226, 73] on input "search" at bounding box center [230, 75] width 64 height 8
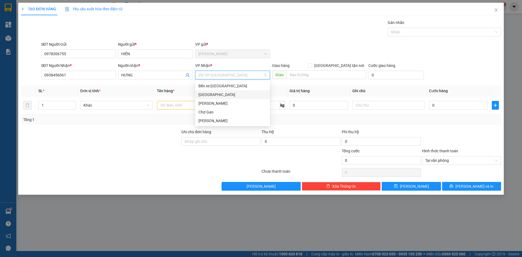
click at [204, 92] on div "[GEOGRAPHIC_DATA]" at bounding box center [232, 95] width 68 height 6
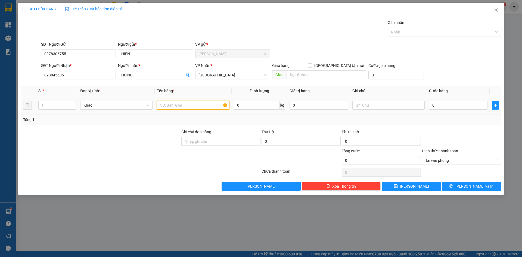
click at [191, 104] on input "text" at bounding box center [193, 105] width 72 height 9
paste input "Ơ"
type input "1H.SƠ"
click at [441, 106] on input "0" at bounding box center [458, 105] width 58 height 9
type input "2"
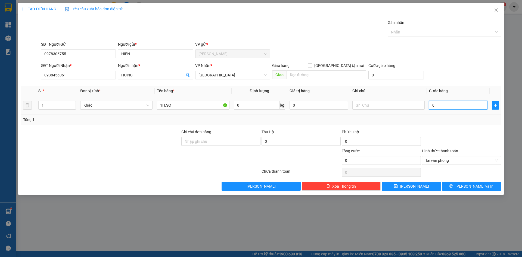
type input "2"
type input "20"
type input "20.000"
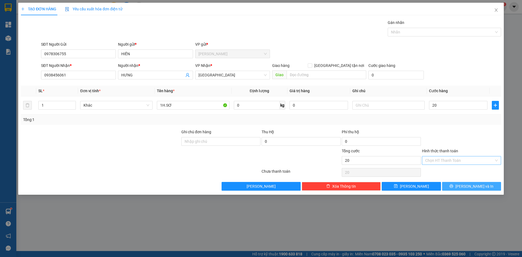
type input "20.000"
click at [471, 184] on span "[PERSON_NAME] và In" at bounding box center [474, 186] width 38 height 6
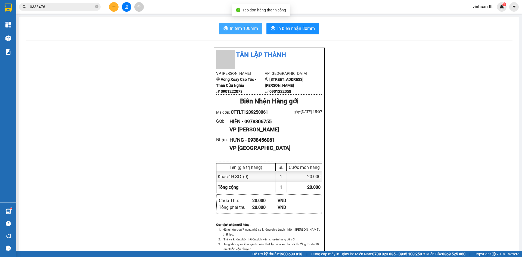
click at [219, 27] on button "In tem 100mm" at bounding box center [240, 28] width 43 height 11
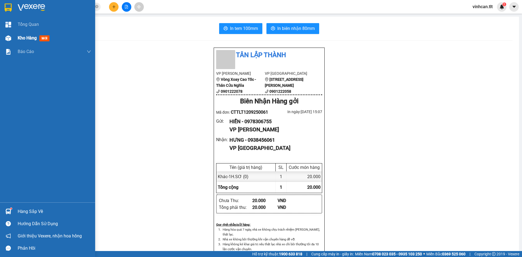
click at [1, 42] on div "Kho hàng mới" at bounding box center [47, 38] width 95 height 14
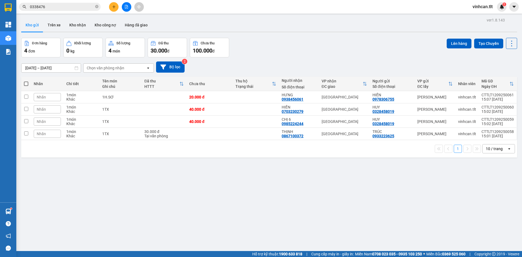
click at [26, 85] on span at bounding box center [26, 84] width 4 height 4
click at [26, 81] on input "checkbox" at bounding box center [26, 81] width 0 height 0
checkbox input "true"
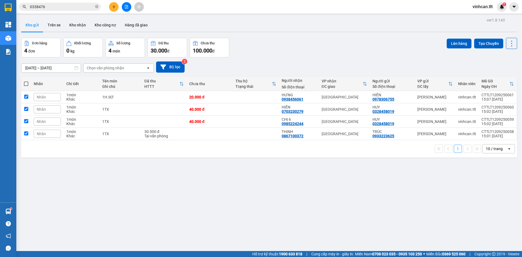
checkbox input "true"
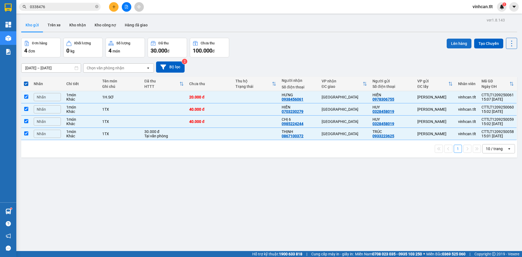
click at [455, 43] on button "Lên hàng" at bounding box center [458, 44] width 25 height 10
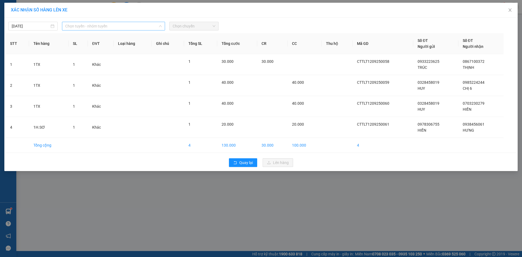
click at [97, 23] on span "Chọn tuyến - nhóm tuyến" at bounding box center [113, 26] width 96 height 8
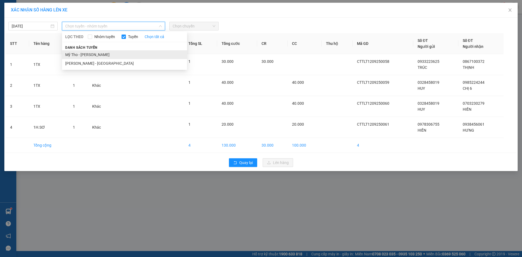
click at [88, 52] on li "Mỹ Tho - [PERSON_NAME]" at bounding box center [124, 54] width 125 height 9
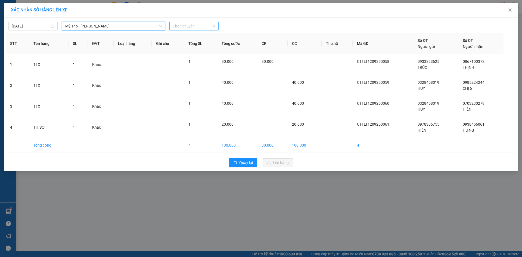
click at [187, 26] on span "Chọn chuyến" at bounding box center [194, 26] width 43 height 8
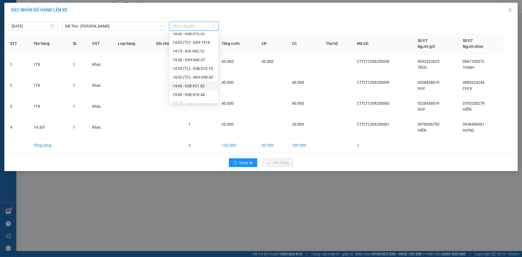
scroll to position [489, 0]
click at [200, 77] on div "14:15 - 63F-002.12" at bounding box center [194, 78] width 42 height 6
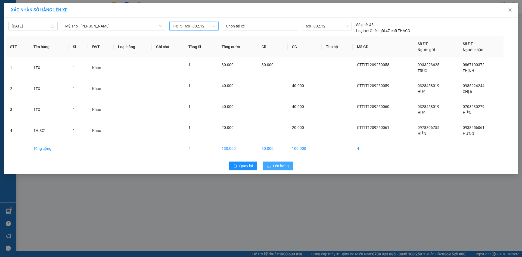
click at [277, 168] on button "Lên hàng" at bounding box center [277, 165] width 30 height 9
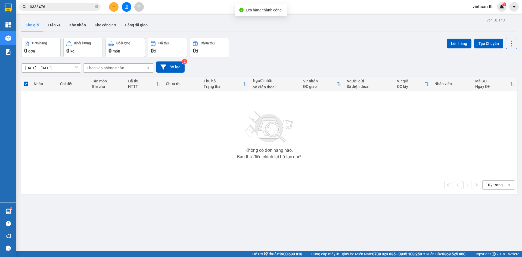
click at [130, 4] on button at bounding box center [127, 7] width 10 height 10
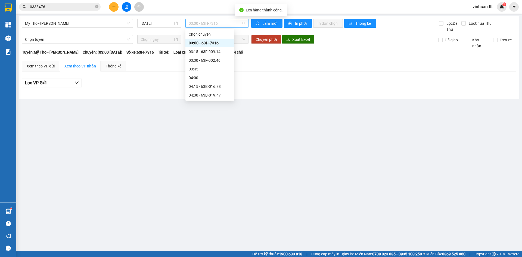
click at [196, 22] on span "03:00 - 63H-7316" at bounding box center [217, 23] width 57 height 8
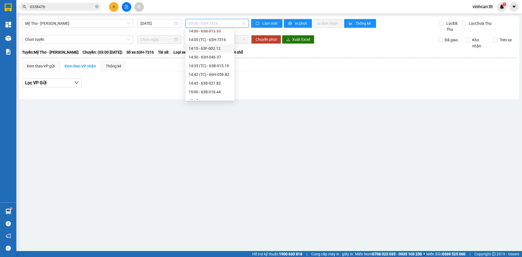
click at [222, 49] on div "14:15 - 63F-002.12" at bounding box center [210, 48] width 42 height 6
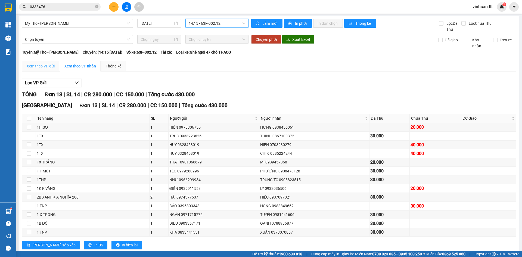
click at [34, 70] on div "Xem theo VP gửi" at bounding box center [40, 66] width 37 height 11
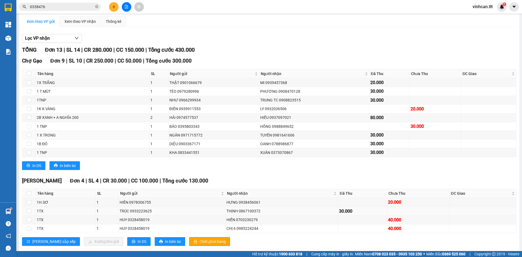
scroll to position [55, 0]
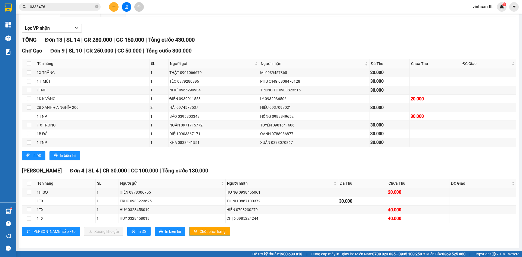
click at [199, 231] on span "Chốt phơi hàng" at bounding box center [212, 231] width 26 height 6
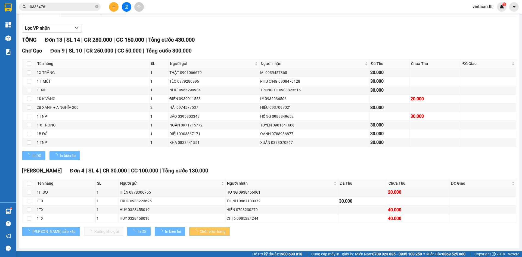
click at [199, 231] on span "Chốt phơi hàng" at bounding box center [212, 231] width 26 height 6
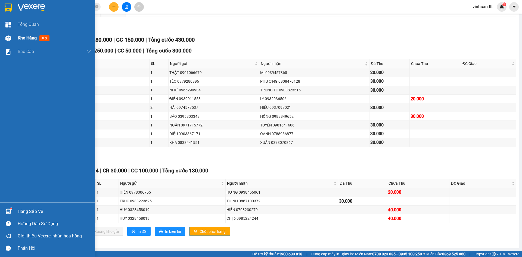
click at [9, 35] on div at bounding box center [9, 38] width 10 height 10
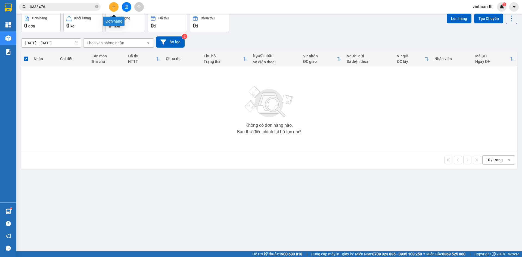
click at [115, 7] on icon "plus" at bounding box center [114, 7] width 4 height 4
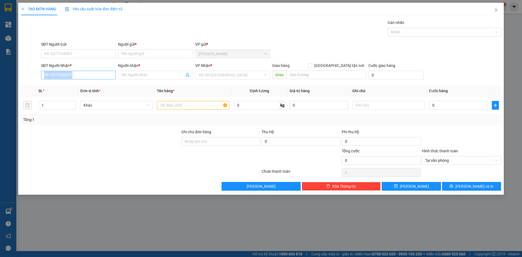
click at [102, 79] on div "SĐT Người Nhận * VD: 0377654321" at bounding box center [78, 71] width 75 height 19
click at [101, 77] on input "SĐT Người Nhận *" at bounding box center [78, 75] width 75 height 9
click at [69, 93] on div "0909594369 - XUÂN" at bounding box center [78, 95] width 68 height 6
type input "0909594369"
type input "XUÂN"
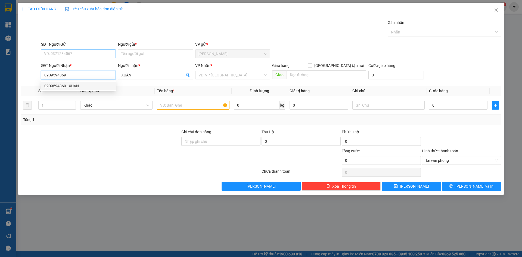
type input "0909594369"
click at [76, 58] on input "SĐT Người Gửi" at bounding box center [78, 53] width 75 height 9
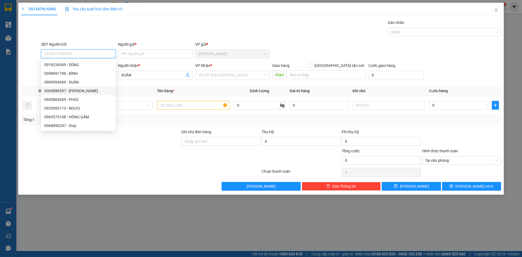
click at [73, 90] on div "0365886557 - [PERSON_NAME]" at bounding box center [78, 91] width 68 height 6
type input "0365886557"
type input "HƯƠNG"
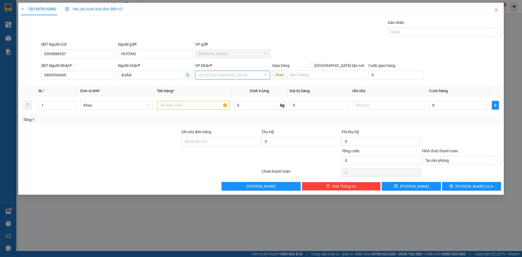
click at [209, 73] on input "search" at bounding box center [230, 75] width 64 height 8
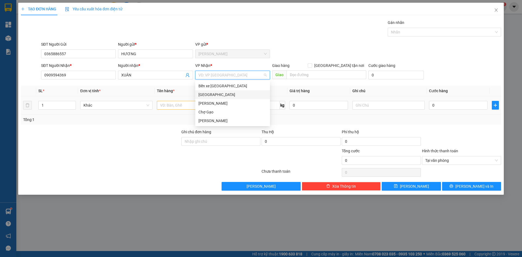
drag, startPoint x: 209, startPoint y: 96, endPoint x: 177, endPoint y: 100, distance: 32.1
click at [209, 96] on div "[GEOGRAPHIC_DATA]" at bounding box center [232, 95] width 68 height 6
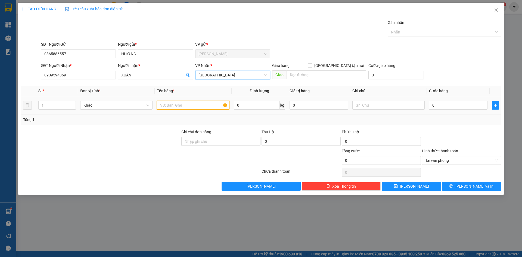
click at [175, 104] on input "text" at bounding box center [193, 105] width 72 height 9
paste input "Ư"
paste input "ỨNG"
type input "1TNP-TRỨNG"
click at [437, 103] on input "0" at bounding box center [458, 105] width 58 height 9
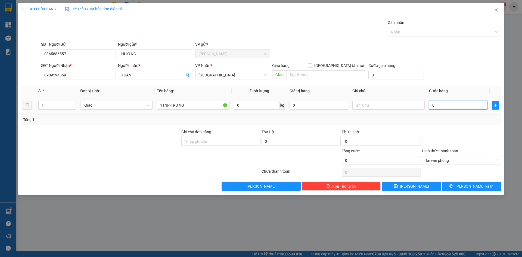
type input "3"
type input "35"
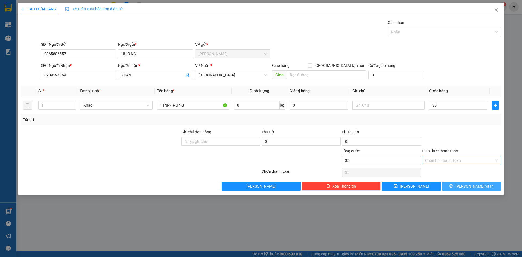
type input "35.000"
click at [483, 184] on button "[PERSON_NAME] và In" at bounding box center [471, 186] width 59 height 9
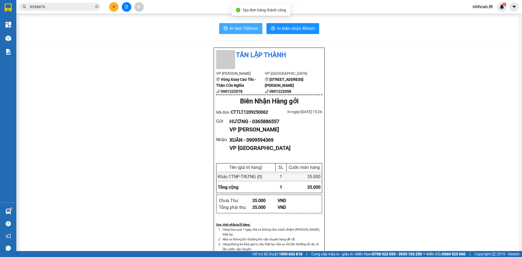
click at [248, 27] on span "In tem 100mm" at bounding box center [244, 28] width 28 height 7
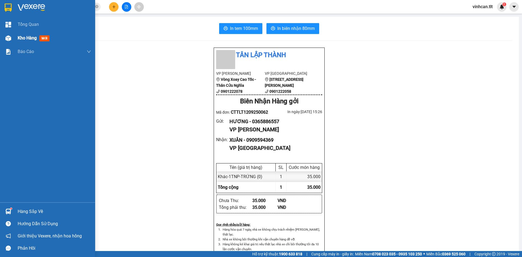
click at [6, 38] on img at bounding box center [8, 38] width 6 height 6
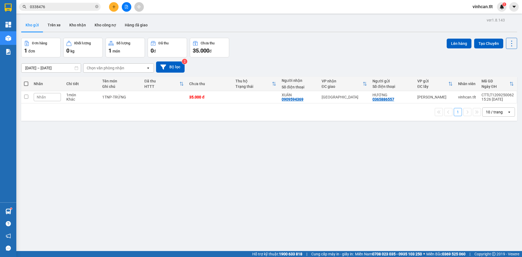
click at [27, 83] on span at bounding box center [26, 84] width 4 height 4
click at [26, 81] on input "checkbox" at bounding box center [26, 81] width 0 height 0
checkbox input "true"
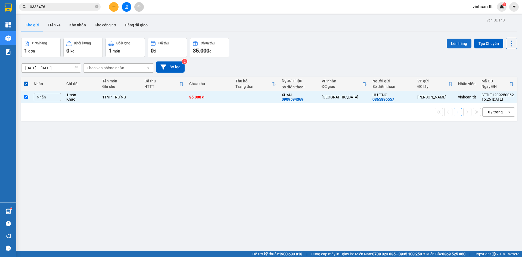
click at [447, 43] on button "Lên hàng" at bounding box center [458, 44] width 25 height 10
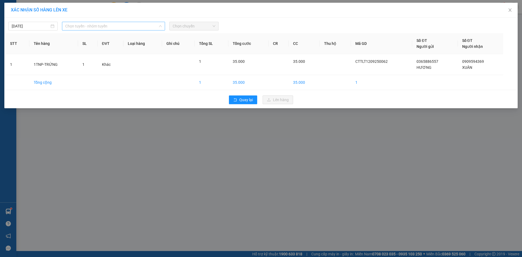
click at [86, 30] on span "Chọn tuyến - nhóm tuyến" at bounding box center [113, 26] width 96 height 8
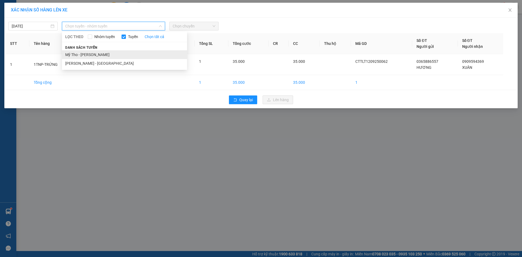
click at [83, 54] on li "Mỹ Tho - [PERSON_NAME]" at bounding box center [124, 54] width 125 height 9
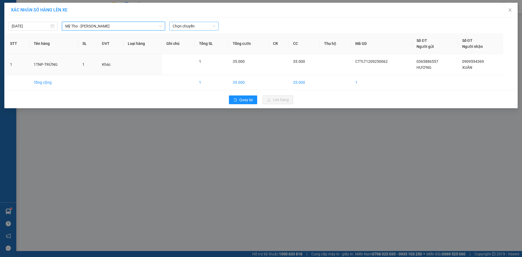
click at [202, 28] on span "Chọn chuyến" at bounding box center [194, 26] width 43 height 8
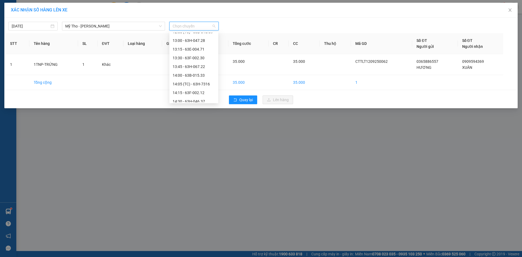
scroll to position [489, 0]
click at [207, 95] on div "14:35 (TC) - 63B-015.19" at bounding box center [194, 96] width 42 height 6
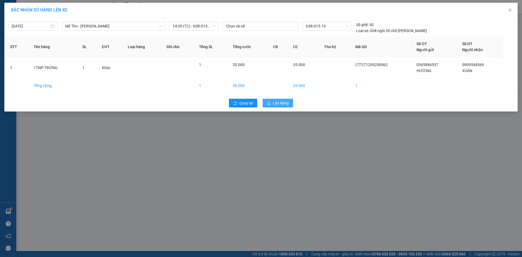
click at [285, 107] on button "Lên hàng" at bounding box center [277, 103] width 30 height 9
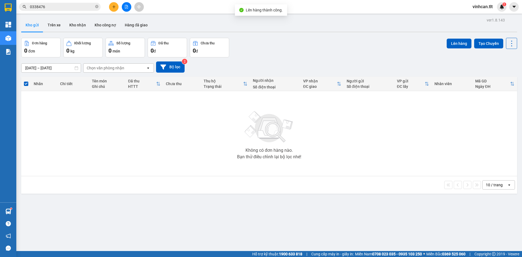
click at [126, 7] on icon "file-add" at bounding box center [126, 7] width 3 height 4
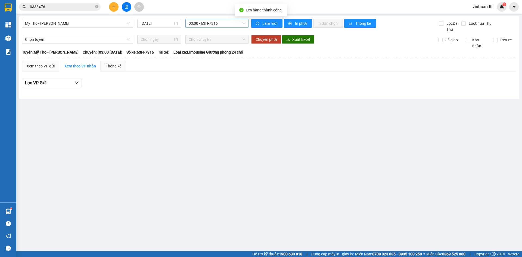
click at [203, 24] on span "03:00 - 63H-7316" at bounding box center [217, 23] width 57 height 8
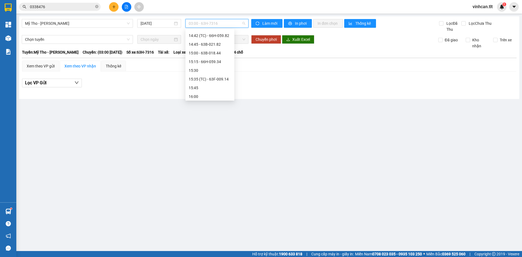
scroll to position [543, 0]
click at [223, 39] on div "14:35 (TC) - 63B-015.19" at bounding box center [210, 39] width 42 height 6
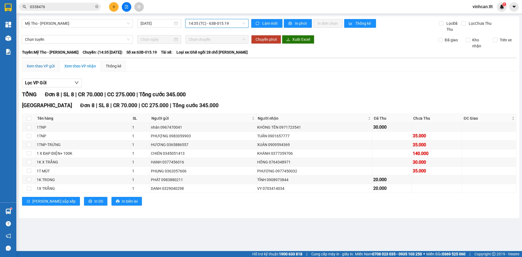
click at [42, 66] on div "Xem theo VP gửi" at bounding box center [41, 66] width 28 height 6
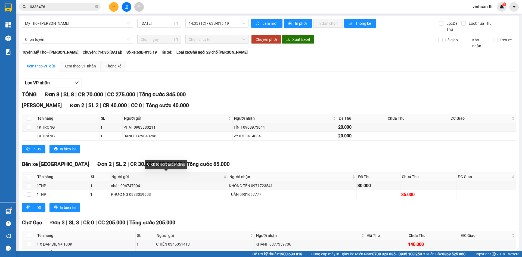
scroll to position [82, 0]
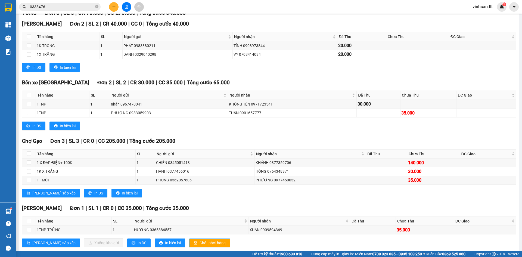
click at [199, 242] on span "Chốt phơi hàng" at bounding box center [212, 243] width 26 height 6
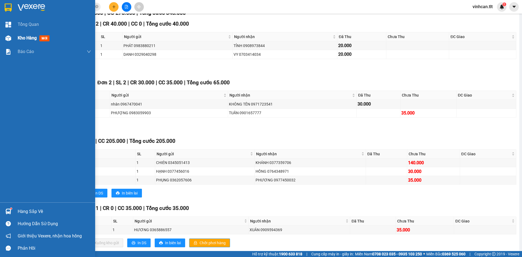
click at [5, 39] on div at bounding box center [9, 38] width 10 height 10
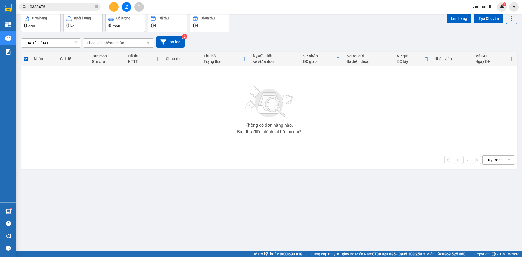
click at [112, 4] on button at bounding box center [114, 7] width 10 height 10
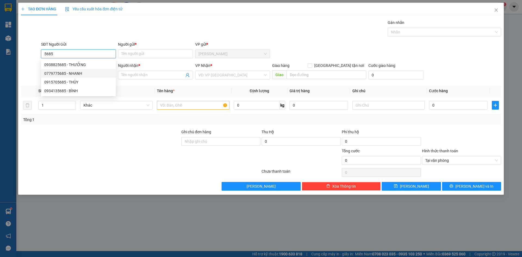
click at [79, 73] on div "0779775685 - NHANH" at bounding box center [78, 73] width 68 height 6
type input "0779775685"
type input "NHANH"
type input "0779775685"
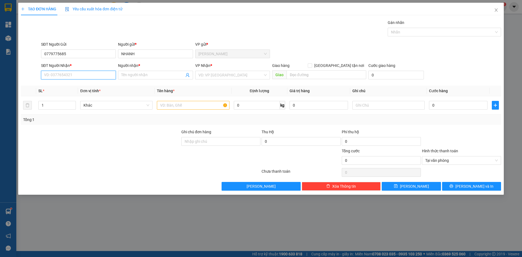
click at [84, 73] on input "SĐT Người Nhận *" at bounding box center [78, 75] width 75 height 9
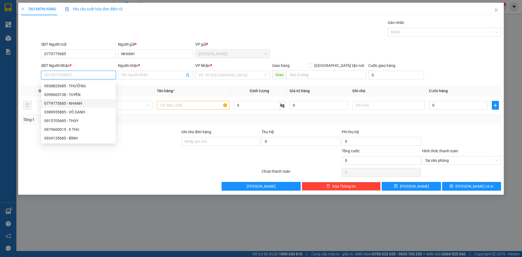
click at [78, 102] on div "0779775685 - NHANH" at bounding box center [78, 103] width 68 height 6
type input "0779775685"
type input "NHANH"
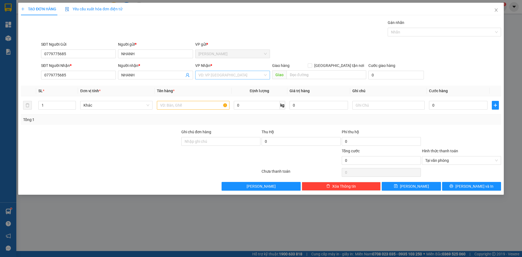
click at [217, 74] on input "search" at bounding box center [230, 75] width 64 height 8
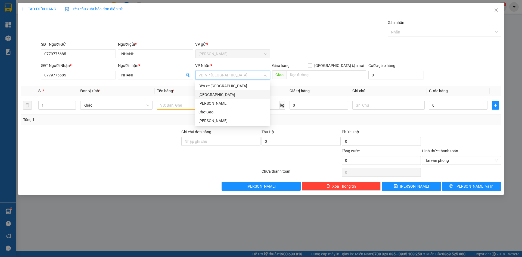
click at [202, 96] on div "[GEOGRAPHIC_DATA]" at bounding box center [232, 95] width 68 height 6
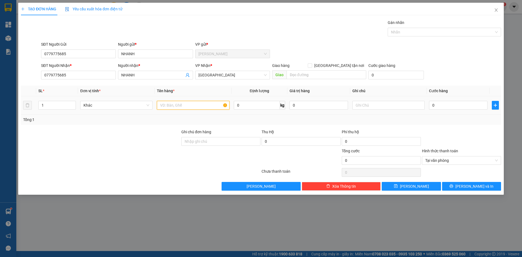
drag, startPoint x: 178, startPoint y: 105, endPoint x: 173, endPoint y: 102, distance: 5.4
click at [177, 105] on input "text" at bounding box center [193, 105] width 72 height 9
paste input "Ư"
paste input "ỨNG"
type input "1KTNP-TRỨNG"
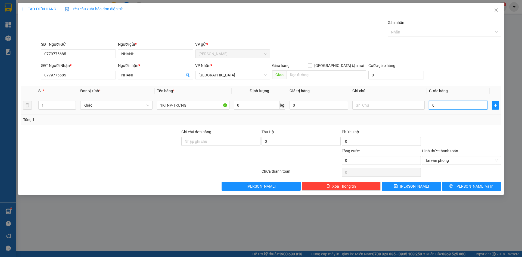
click at [446, 103] on input "0" at bounding box center [458, 105] width 58 height 9
type input "4"
type input "40"
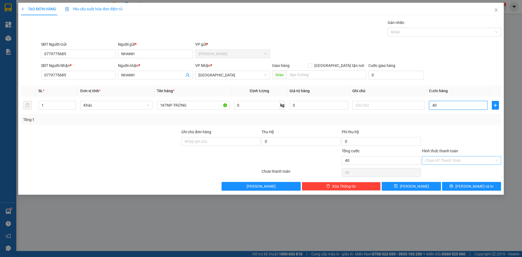
type input "40"
type input "40.000"
click at [484, 187] on button "[PERSON_NAME] và In" at bounding box center [471, 186] width 59 height 9
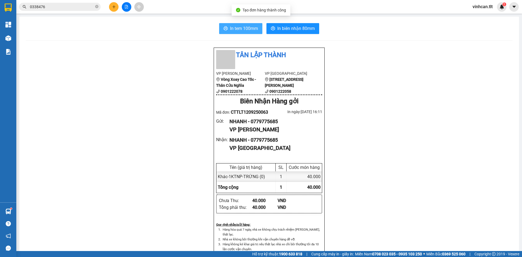
click at [245, 31] on span "In tem 100mm" at bounding box center [244, 28] width 28 height 7
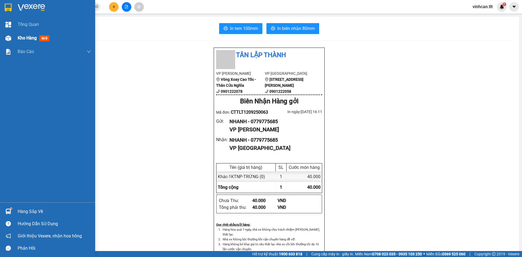
click at [9, 39] on img at bounding box center [8, 38] width 6 height 6
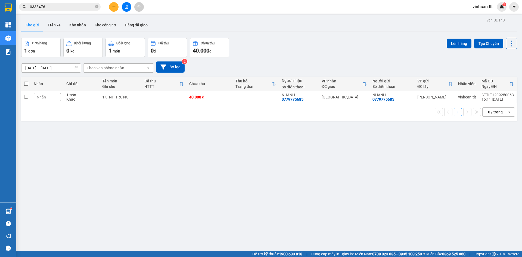
click at [25, 84] on span at bounding box center [26, 84] width 4 height 4
click at [26, 81] on input "checkbox" at bounding box center [26, 81] width 0 height 0
checkbox input "true"
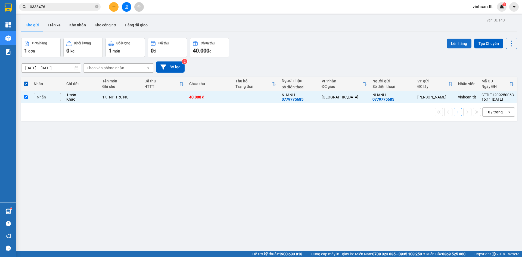
click at [450, 43] on button "Lên hàng" at bounding box center [458, 44] width 25 height 10
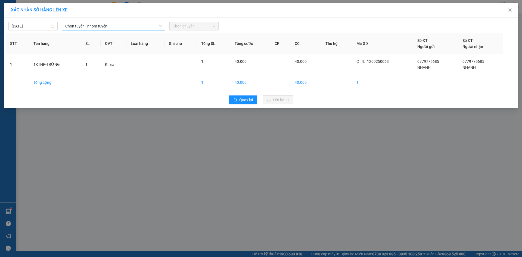
click at [131, 28] on span "Chọn tuyến - nhóm tuyến" at bounding box center [113, 26] width 96 height 8
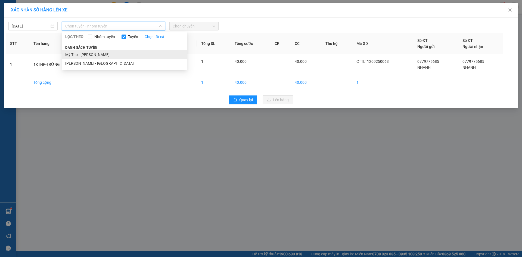
click at [70, 54] on li "Mỹ Tho - [PERSON_NAME]" at bounding box center [124, 54] width 125 height 9
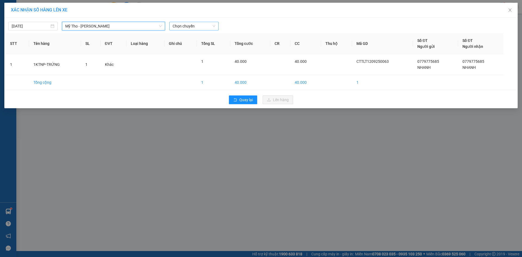
click at [185, 27] on span "Chọn chuyến" at bounding box center [194, 26] width 43 height 8
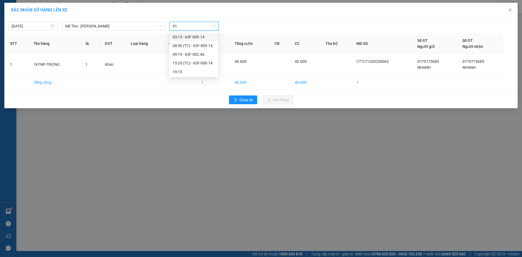
type input "914"
click at [202, 51] on div "15:35 (TC) - 63F-009.14" at bounding box center [193, 54] width 49 height 9
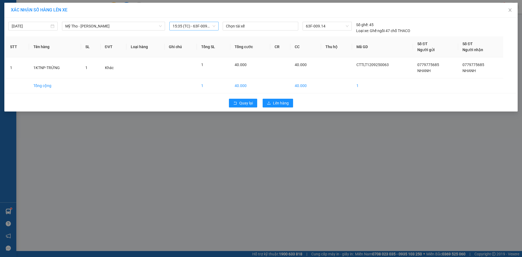
click at [270, 97] on div "Quay lại Lên hàng" at bounding box center [261, 103] width 510 height 14
click at [274, 100] on button "Lên hàng" at bounding box center [277, 103] width 30 height 9
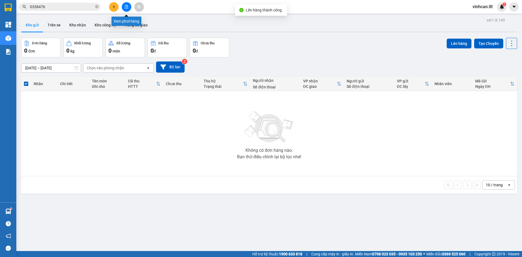
click at [128, 6] on icon "file-add" at bounding box center [126, 7] width 4 height 4
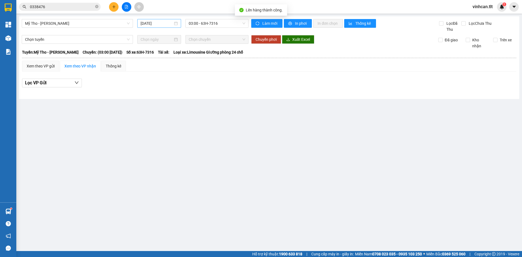
click at [178, 20] on div "[DATE]" at bounding box center [159, 23] width 44 height 9
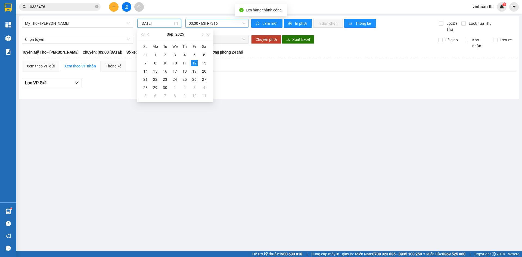
click at [214, 22] on span "03:00 - 63H-7316" at bounding box center [217, 23] width 57 height 8
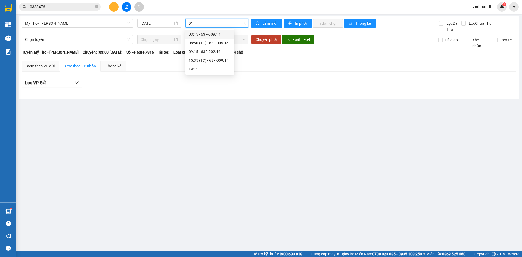
type input "914"
click at [218, 49] on div "15:35 (TC) - 63F-009.14" at bounding box center [210, 52] width 42 height 6
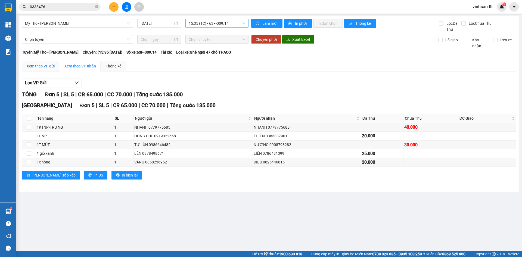
click at [46, 65] on div "Xem theo VP gửi" at bounding box center [41, 66] width 28 height 6
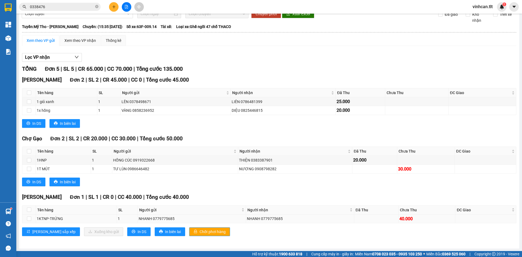
scroll to position [26, 0]
click at [196, 238] on div "Cao Tốc Đơn 1 | SL 1 | CR 0 | CC 40.000 | Tổng cước 40.000 Tên hàng SL Người gử…" at bounding box center [269, 216] width 494 height 47
click at [194, 235] on button "Chốt phơi hàng" at bounding box center [209, 231] width 41 height 9
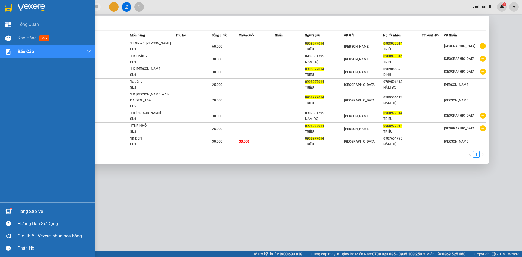
drag, startPoint x: 18, startPoint y: 205, endPoint x: 18, endPoint y: 208, distance: 3.0
click at [18, 205] on div "Hàng sắp về" at bounding box center [47, 211] width 95 height 12
